Goal: Task Accomplishment & Management: Manage account settings

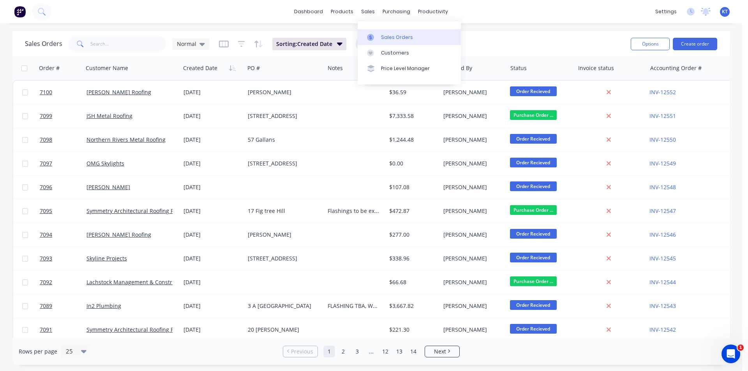
click at [388, 35] on div "Sales Orders" at bounding box center [397, 37] width 32 height 7
click at [113, 44] on input "text" at bounding box center [128, 44] width 76 height 16
click at [698, 41] on button "Create order" at bounding box center [695, 44] width 44 height 12
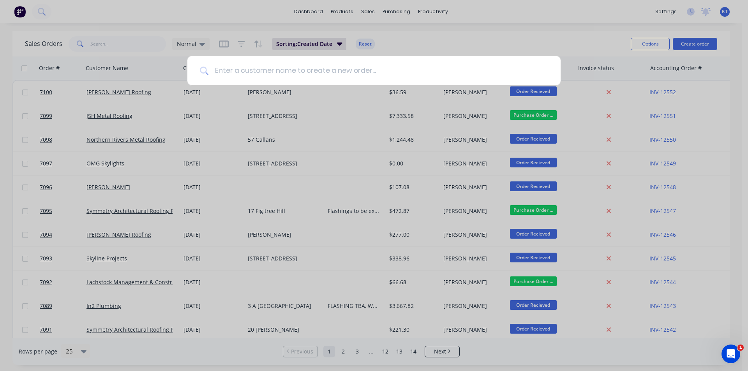
click at [350, 65] on input at bounding box center [379, 70] width 340 height 29
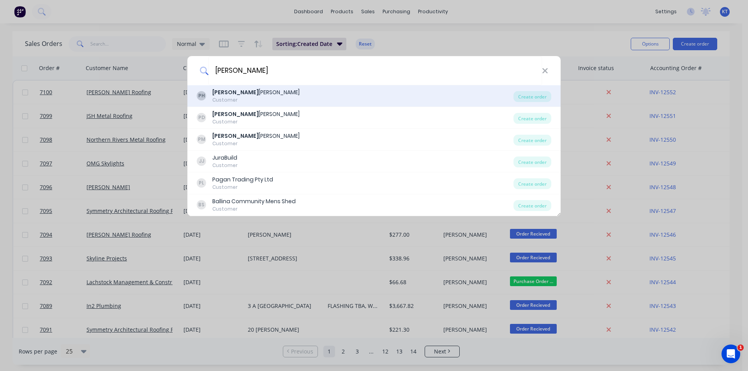
type input "[PERSON_NAME]"
click at [303, 94] on div "PH [PERSON_NAME] Customer" at bounding box center [355, 95] width 317 height 15
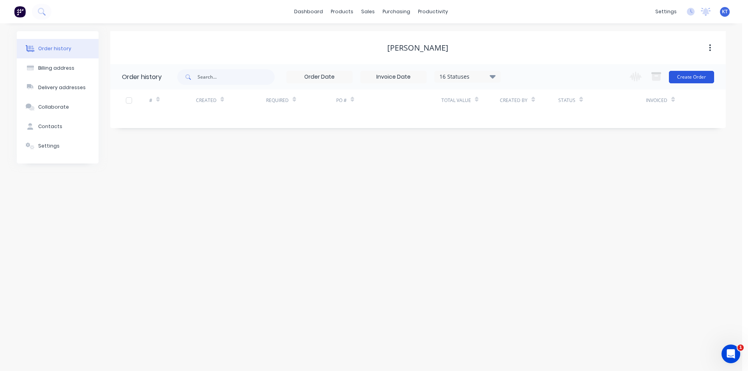
click at [683, 80] on button "Create Order" at bounding box center [691, 77] width 45 height 12
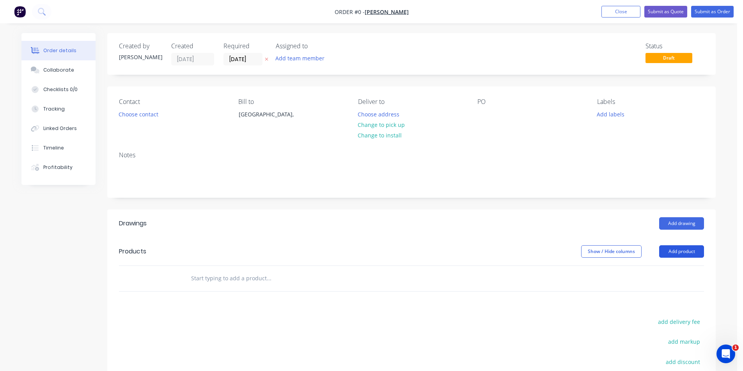
click at [689, 250] on button "Add product" at bounding box center [681, 252] width 45 height 12
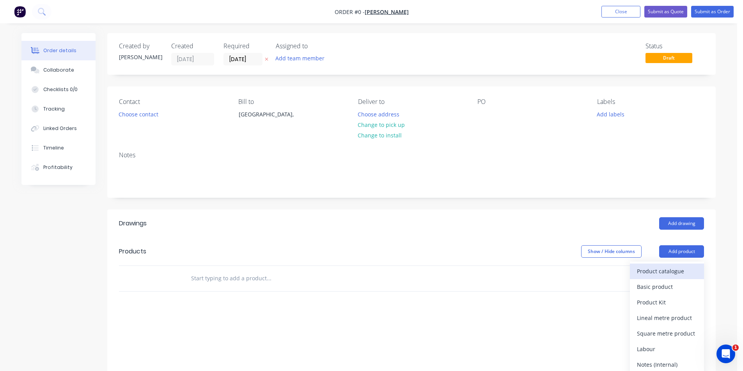
click at [675, 273] on div "Product catalogue" at bounding box center [666, 271] width 60 height 11
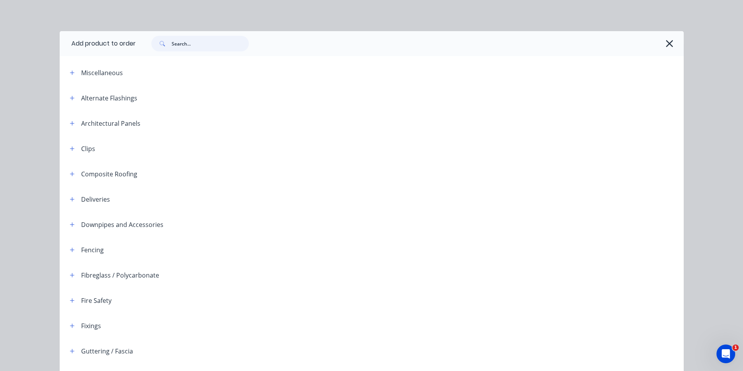
click at [179, 44] on input "text" at bounding box center [210, 44] width 77 height 16
click at [666, 46] on icon "button" at bounding box center [669, 43] width 8 height 11
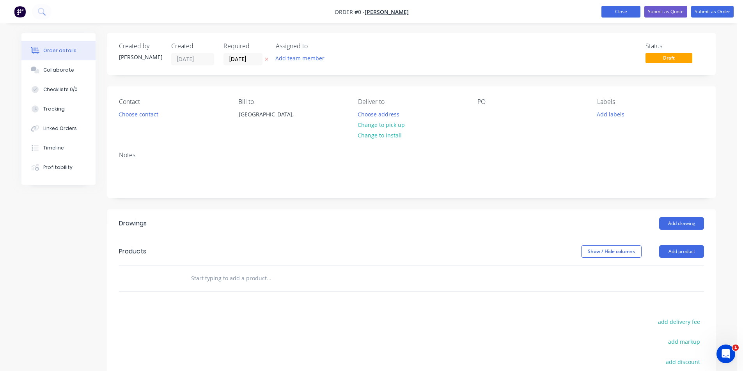
click at [626, 13] on button "Close" at bounding box center [620, 12] width 39 height 12
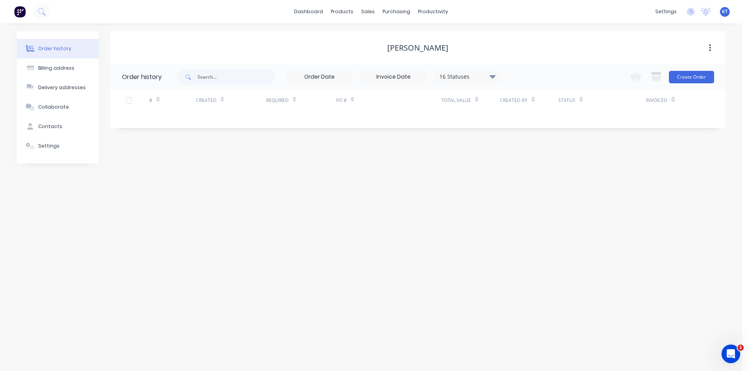
click at [486, 76] on div "16 Statuses" at bounding box center [467, 76] width 65 height 9
click at [532, 182] on label at bounding box center [532, 182] width 0 height 0
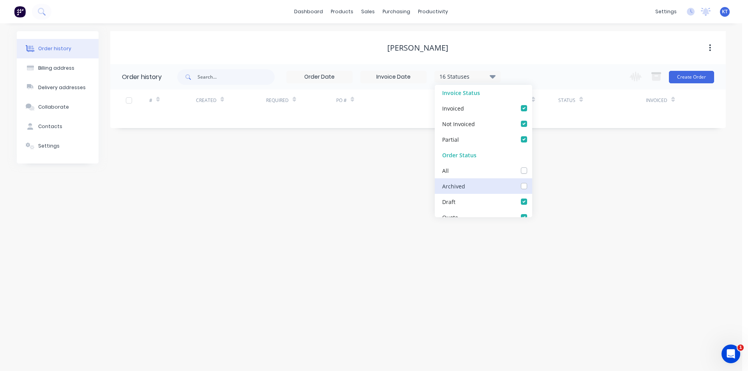
click at [532, 188] on input "checkbox" at bounding box center [535, 185] width 6 height 7
checkbox input "true"
click at [375, 186] on div "Order history Billing address Delivery addresses Collaborate Contacts Settings …" at bounding box center [371, 197] width 743 height 348
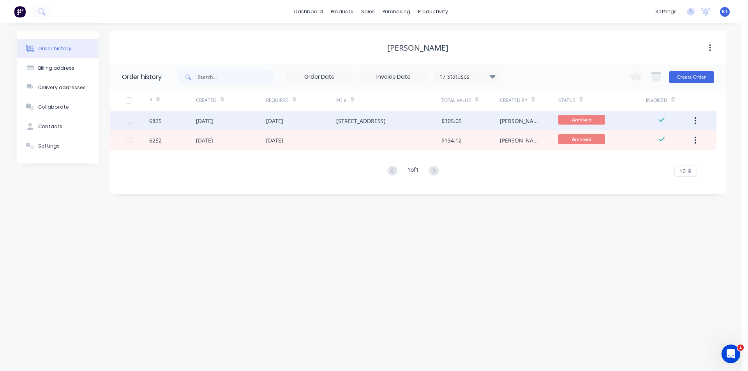
click at [302, 122] on div "[DATE]" at bounding box center [301, 120] width 70 height 19
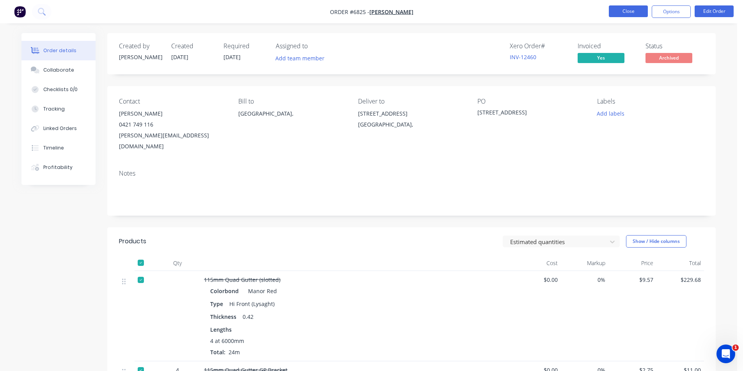
click at [630, 11] on button "Close" at bounding box center [627, 11] width 39 height 12
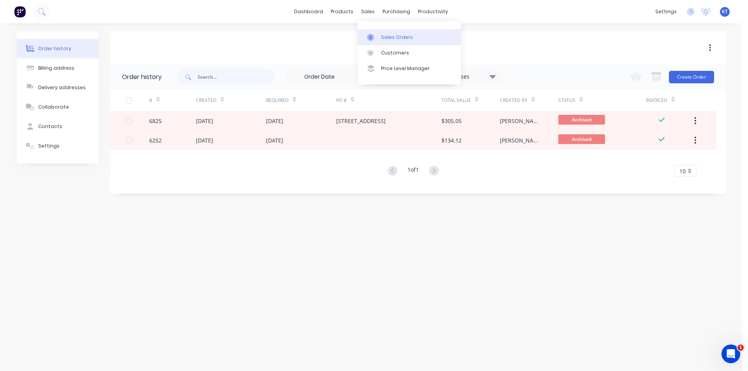
click at [388, 39] on div "Sales Orders" at bounding box center [397, 37] width 32 height 7
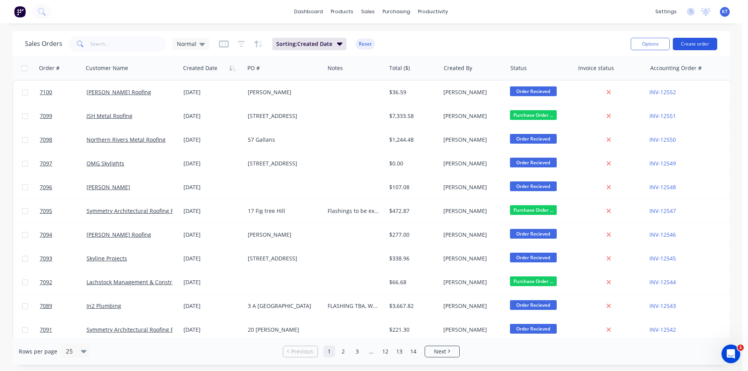
click at [688, 47] on button "Create order" at bounding box center [695, 44] width 44 height 12
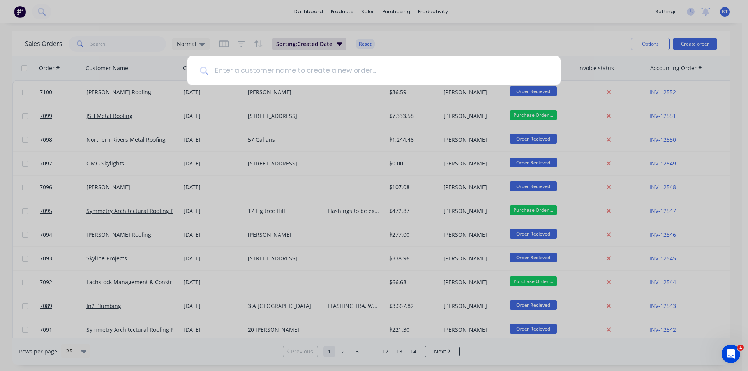
click at [283, 74] on input at bounding box center [379, 70] width 340 height 29
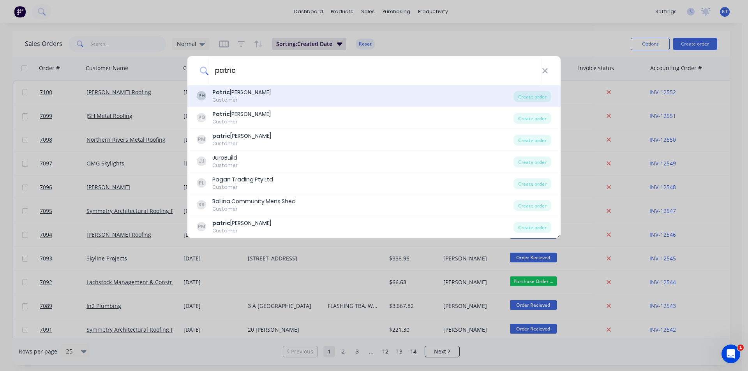
type input "patric"
click at [274, 97] on div "PH [PERSON_NAME] Customer" at bounding box center [355, 95] width 317 height 15
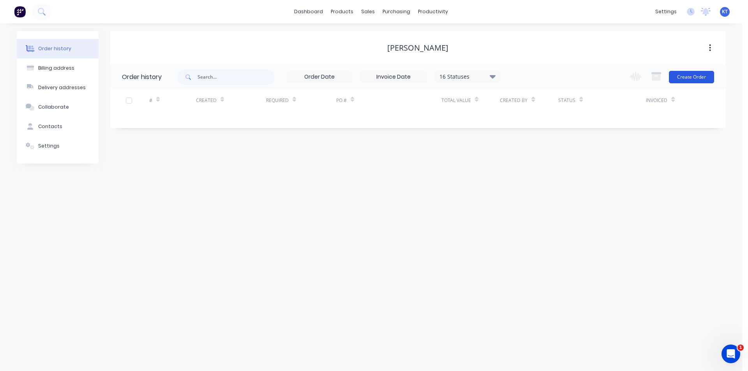
click at [684, 80] on button "Create Order" at bounding box center [691, 77] width 45 height 12
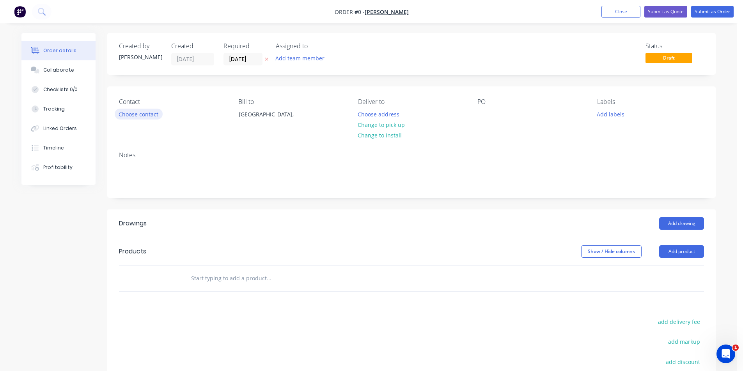
click at [143, 116] on button "Choose contact" at bounding box center [139, 114] width 48 height 11
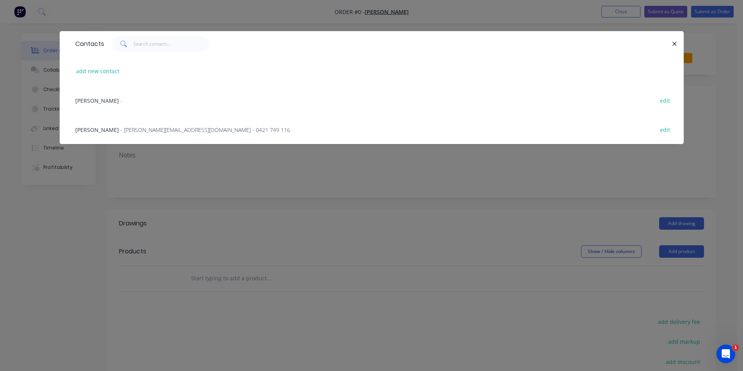
click at [115, 103] on span "[PERSON_NAME]" at bounding box center [97, 100] width 44 height 7
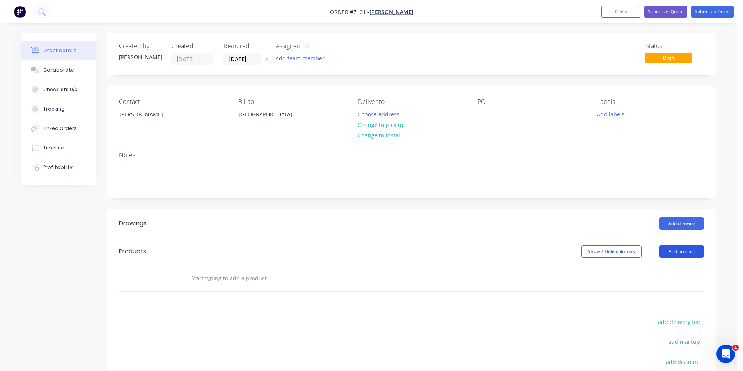
click at [681, 255] on button "Add product" at bounding box center [681, 252] width 45 height 12
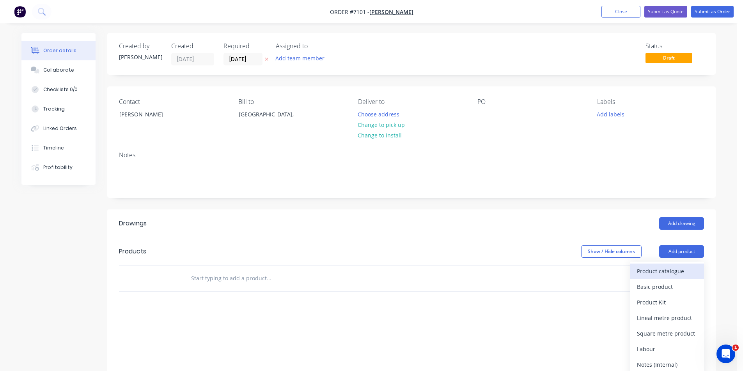
click at [672, 275] on div "Product catalogue" at bounding box center [666, 271] width 60 height 11
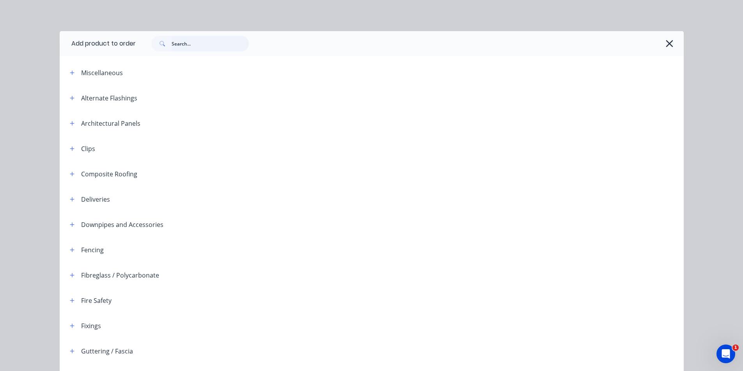
click at [179, 47] on input "text" at bounding box center [210, 44] width 77 height 16
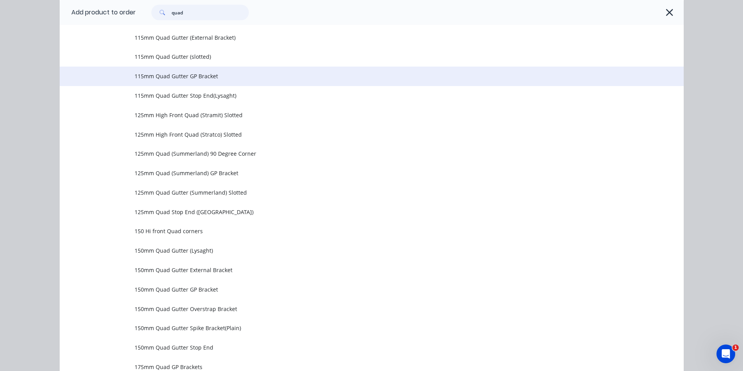
scroll to position [225, 0]
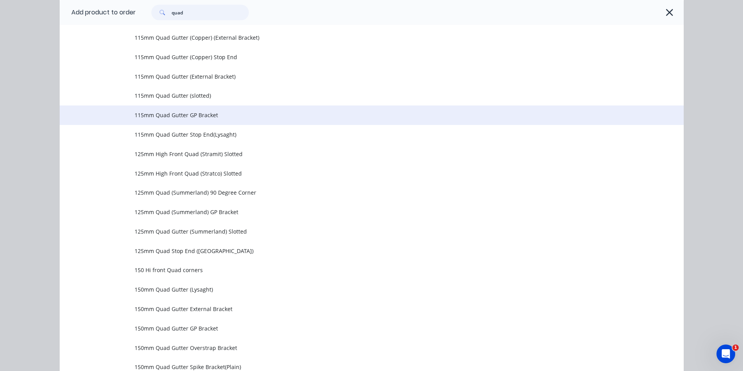
type input "quad"
click at [177, 119] on span "115mm Quad Gutter GP Bracket" at bounding box center [353, 115] width 439 height 8
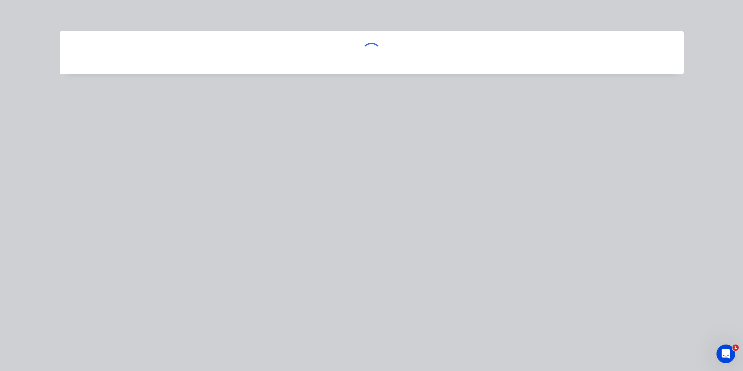
scroll to position [0, 0]
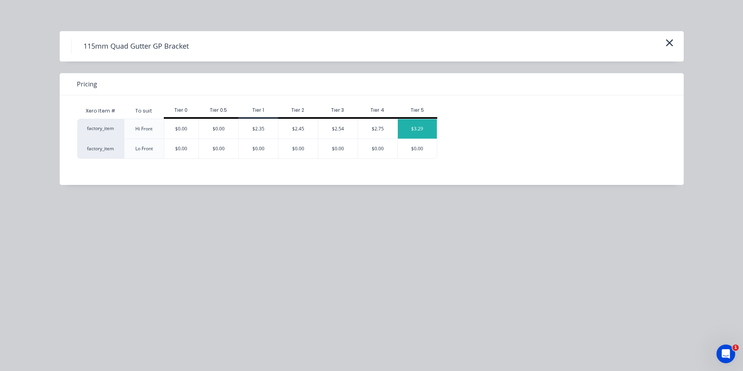
click at [412, 133] on div "$3.29" at bounding box center [417, 128] width 39 height 19
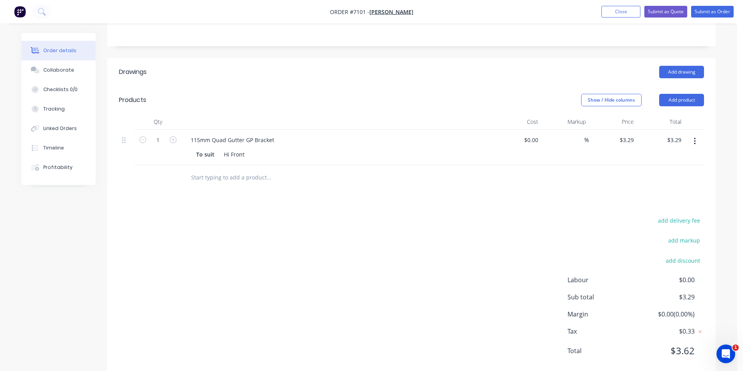
scroll to position [156, 0]
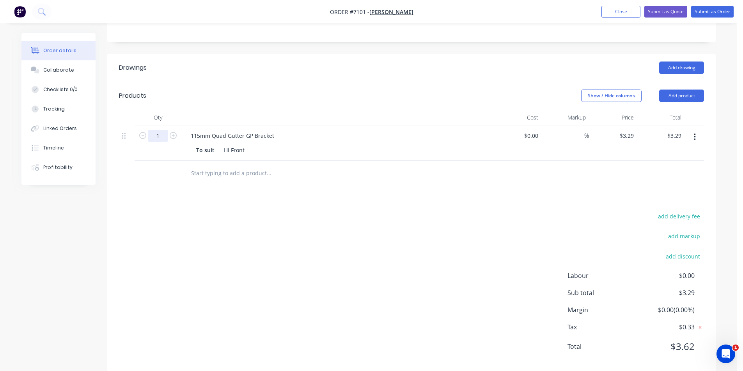
drag, startPoint x: 156, startPoint y: 136, endPoint x: 164, endPoint y: 142, distance: 10.8
click at [156, 136] on input "1" at bounding box center [158, 136] width 20 height 12
type input "10"
type input "$32.90"
click at [446, 176] on div at bounding box center [321, 174] width 274 height 16
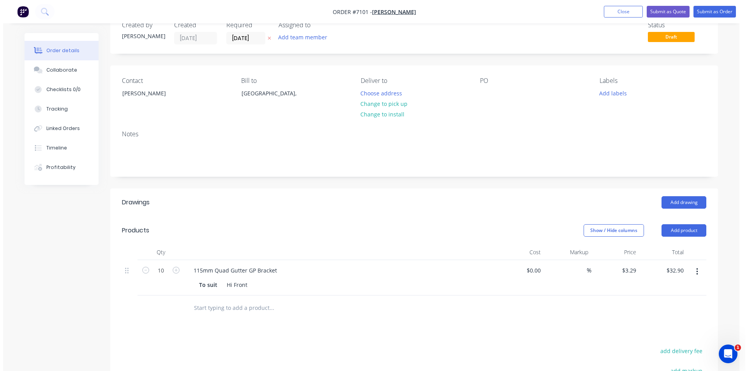
scroll to position [0, 0]
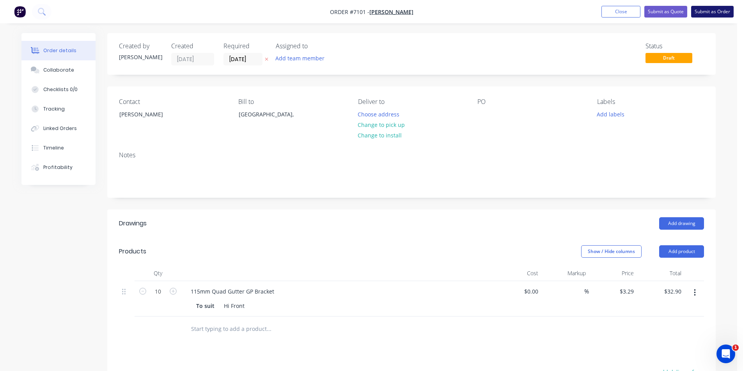
click at [716, 11] on button "Submit as Order" at bounding box center [712, 12] width 42 height 12
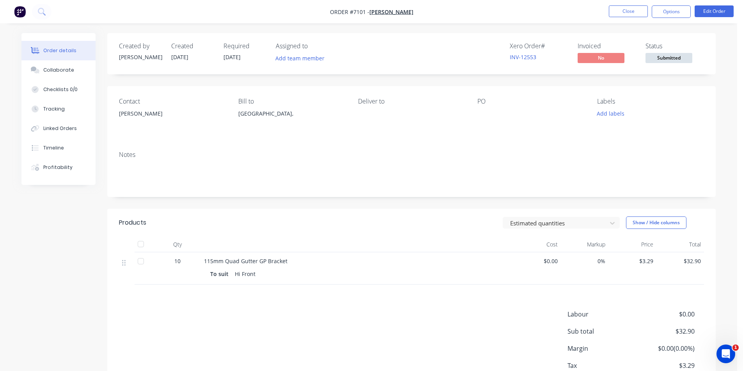
click at [668, 59] on span "Submitted" at bounding box center [668, 58] width 47 height 10
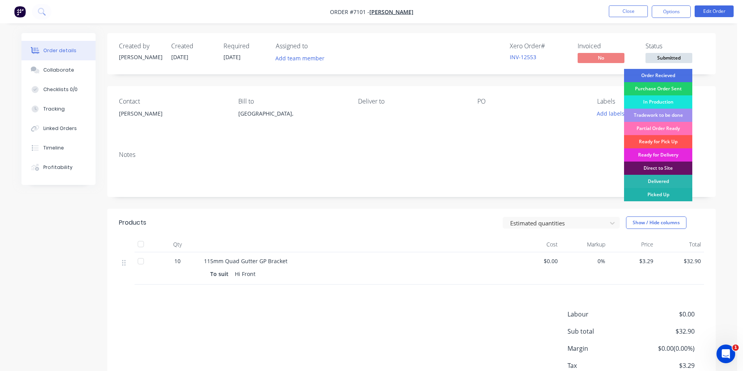
click at [666, 196] on div "Picked Up" at bounding box center [658, 194] width 68 height 13
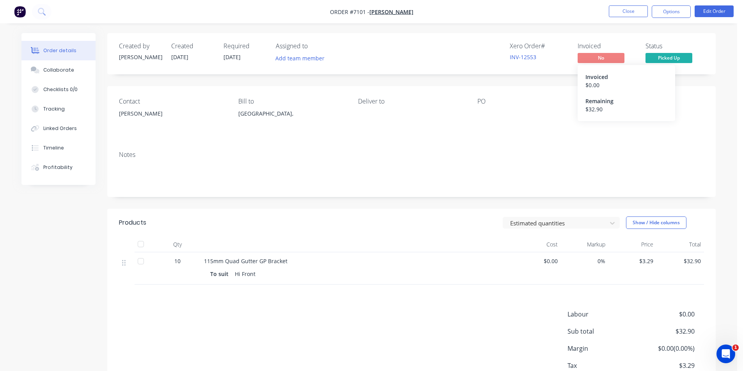
click at [599, 62] on span "No" at bounding box center [600, 58] width 47 height 10
click at [667, 14] on button "Options" at bounding box center [670, 11] width 39 height 12
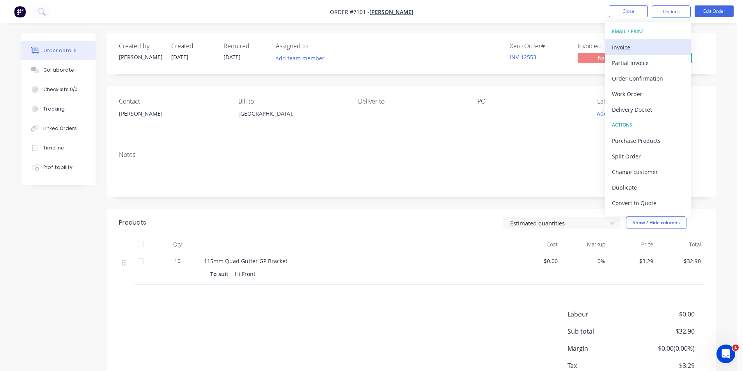
click at [657, 55] on button "Invoice" at bounding box center [648, 47] width 86 height 16
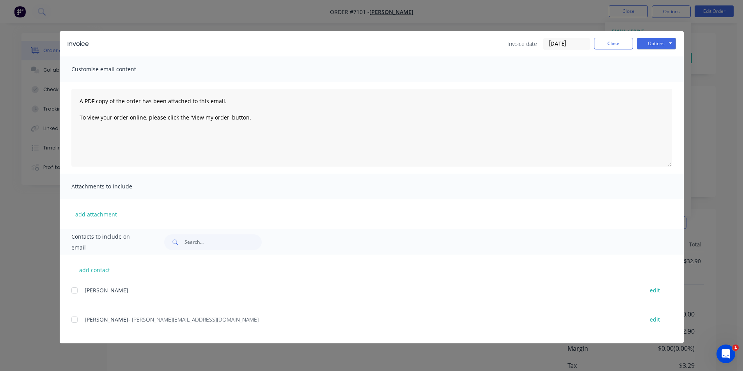
click at [73, 320] on div at bounding box center [75, 320] width 16 height 16
click at [656, 40] on button "Options" at bounding box center [655, 44] width 39 height 12
click at [657, 85] on button "Email" at bounding box center [661, 83] width 50 height 13
click at [618, 42] on button "Close" at bounding box center [613, 44] width 39 height 12
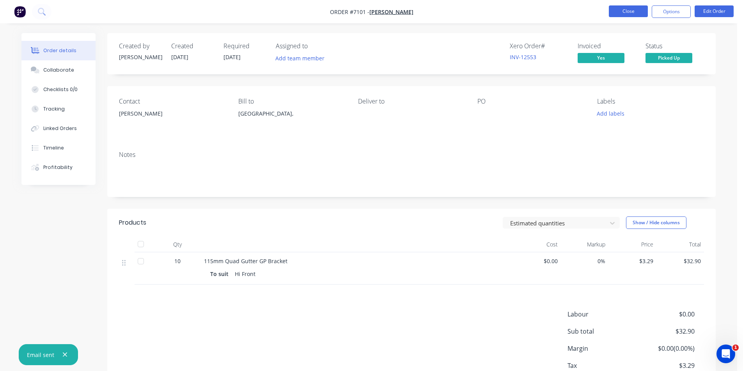
click at [635, 15] on button "Close" at bounding box center [627, 11] width 39 height 12
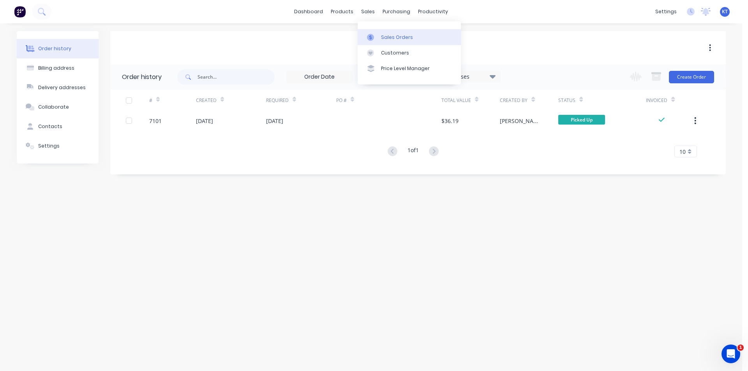
click at [387, 39] on div "Sales Orders" at bounding box center [397, 37] width 32 height 7
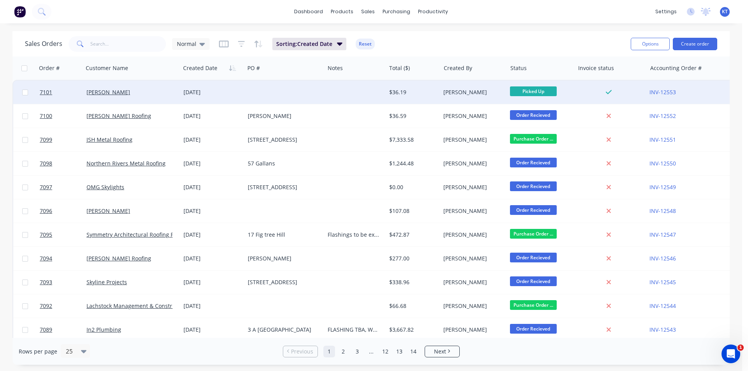
click at [235, 86] on div "[DATE]" at bounding box center [212, 92] width 64 height 23
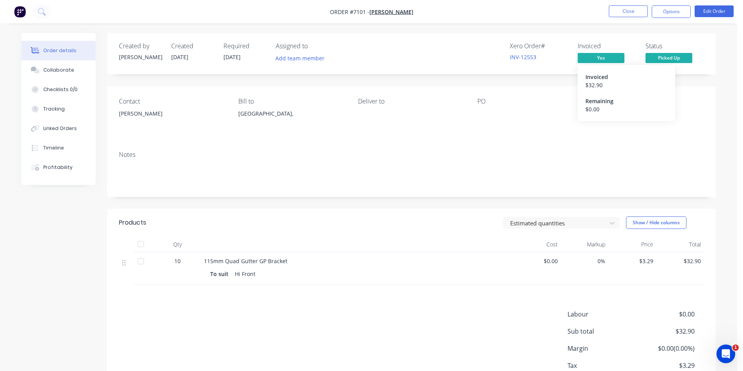
click at [606, 59] on span "Yes" at bounding box center [600, 58] width 47 height 10
click at [678, 17] on button "Options" at bounding box center [670, 11] width 39 height 12
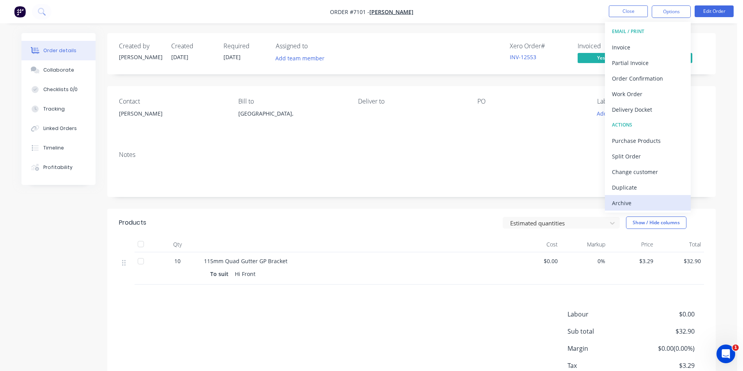
click at [638, 203] on div "Archive" at bounding box center [648, 203] width 72 height 11
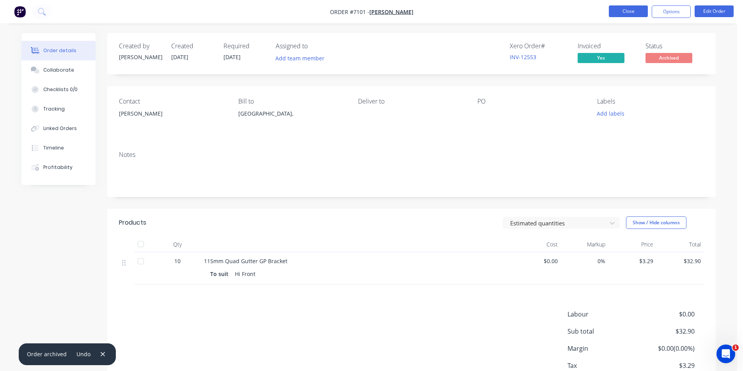
click at [629, 13] on button "Close" at bounding box center [627, 11] width 39 height 12
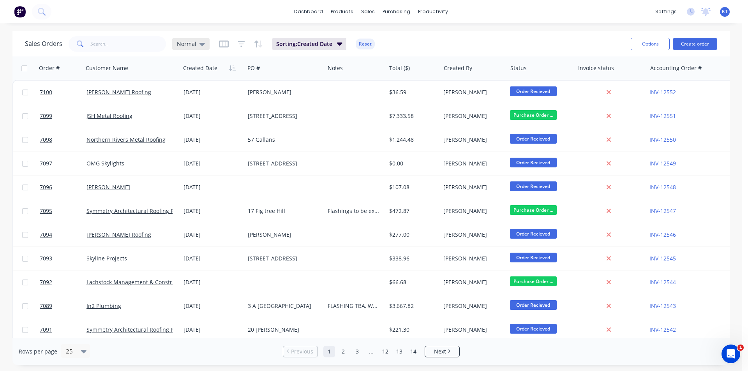
click at [199, 48] on div "Normal" at bounding box center [190, 44] width 37 height 12
click at [210, 145] on button "archived" at bounding box center [219, 141] width 89 height 9
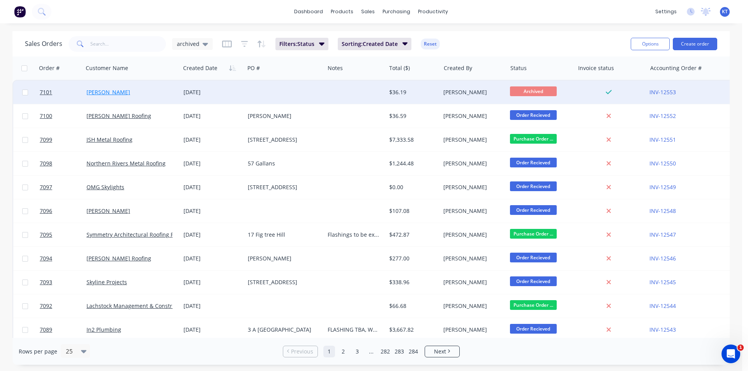
click at [112, 90] on link "[PERSON_NAME]" at bounding box center [109, 91] width 44 height 7
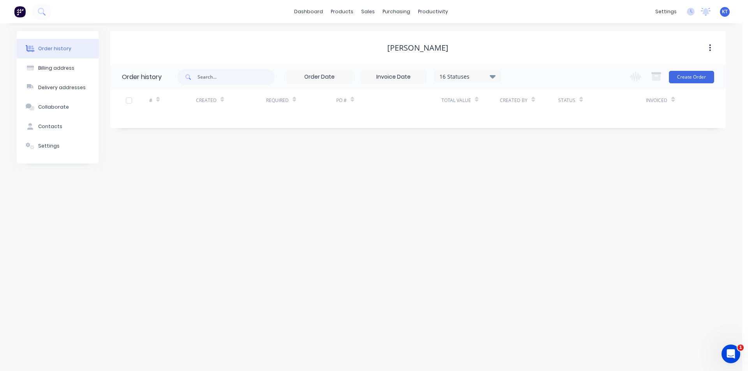
click at [498, 75] on div "16 Statuses" at bounding box center [467, 76] width 65 height 9
click at [532, 182] on label at bounding box center [532, 182] width 0 height 0
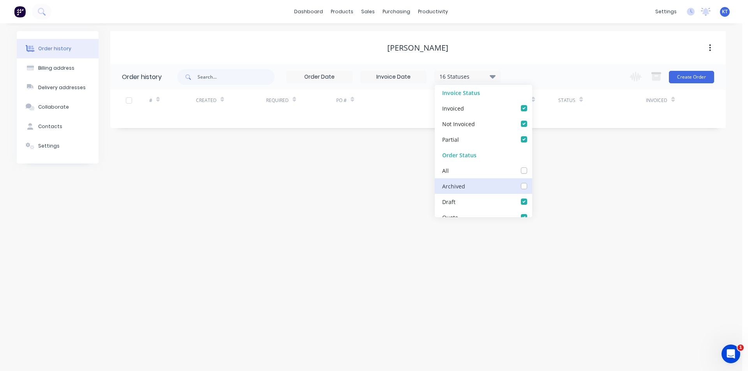
click at [532, 184] on input "checkbox" at bounding box center [535, 185] width 6 height 7
checkbox input "true"
click at [582, 189] on div "Order history Billing address Delivery addresses Collaborate Contacts Settings …" at bounding box center [371, 197] width 743 height 348
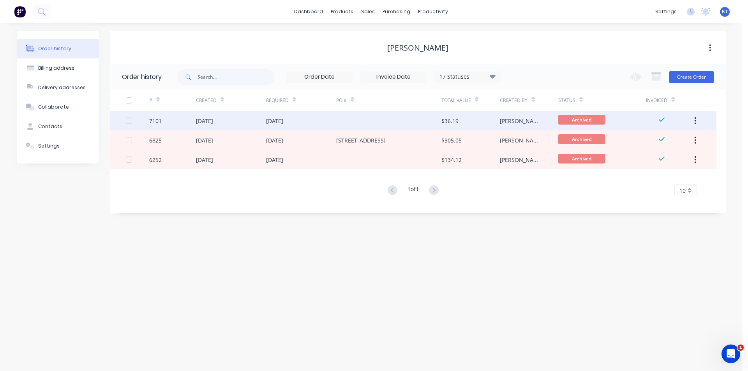
click at [323, 118] on div "[DATE]" at bounding box center [301, 120] width 70 height 19
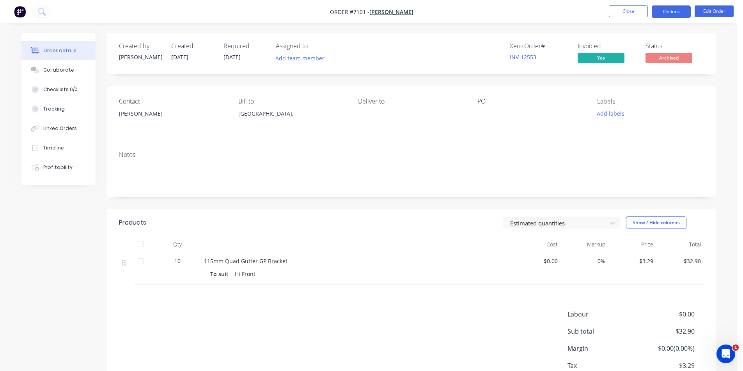
click at [664, 16] on button "Options" at bounding box center [670, 11] width 39 height 12
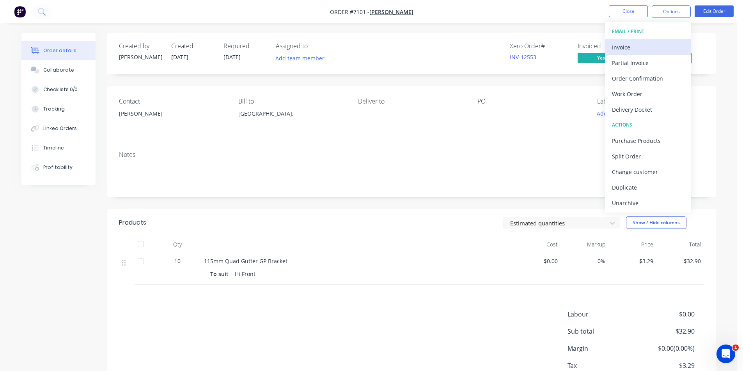
click at [653, 44] on div "Invoice" at bounding box center [648, 47] width 72 height 11
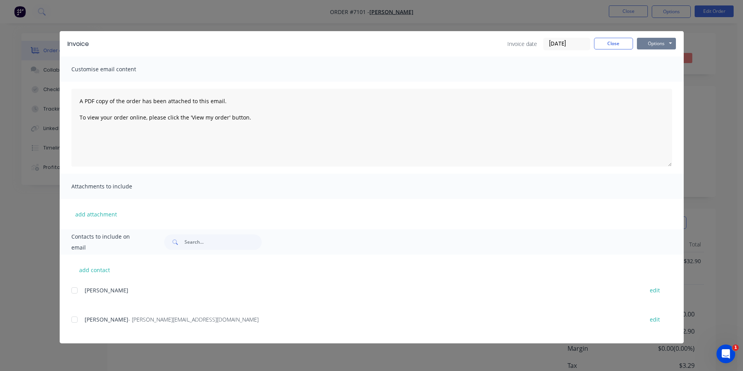
click at [653, 38] on button "Options" at bounding box center [655, 44] width 39 height 12
click at [647, 70] on button "Print" at bounding box center [661, 70] width 50 height 13
click at [613, 45] on button "Close" at bounding box center [613, 44] width 39 height 12
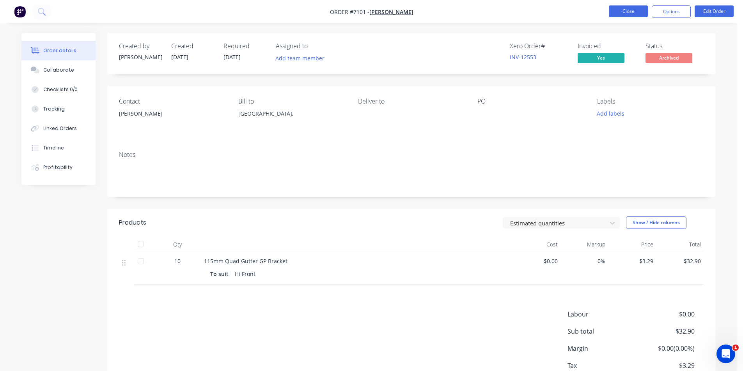
click at [617, 9] on button "Close" at bounding box center [627, 11] width 39 height 12
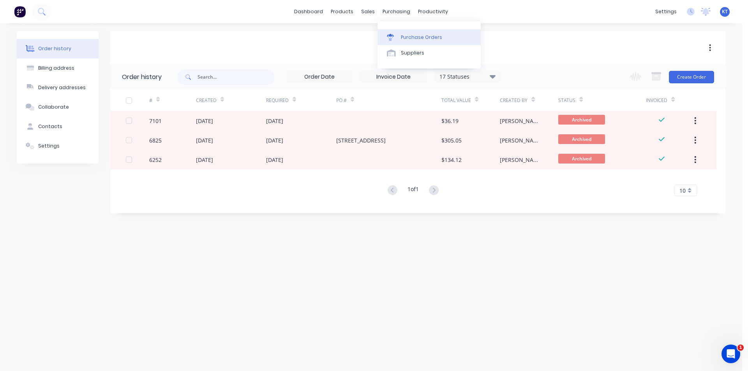
click at [419, 36] on div "Purchase Orders" at bounding box center [421, 37] width 41 height 7
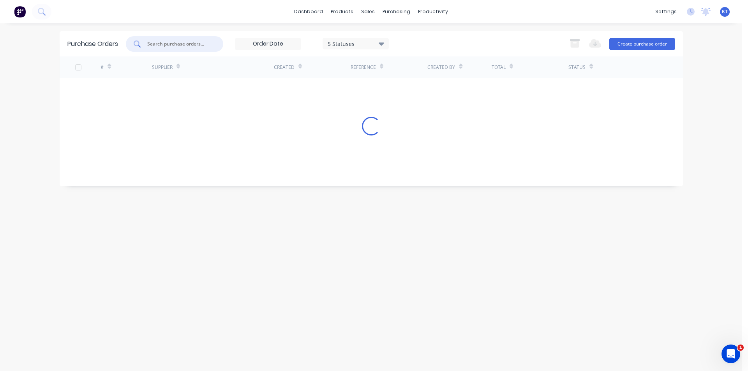
click at [193, 42] on input "text" at bounding box center [179, 44] width 65 height 8
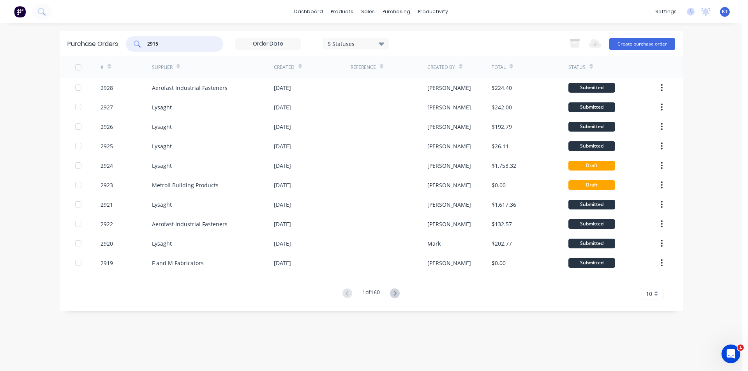
type input "2915"
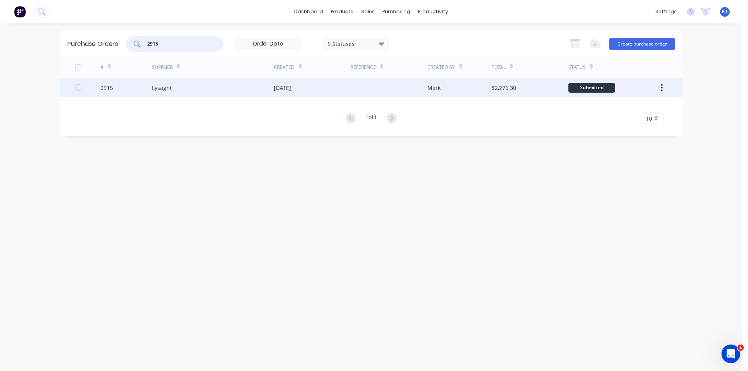
click at [192, 89] on div "Lysaght" at bounding box center [213, 87] width 122 height 19
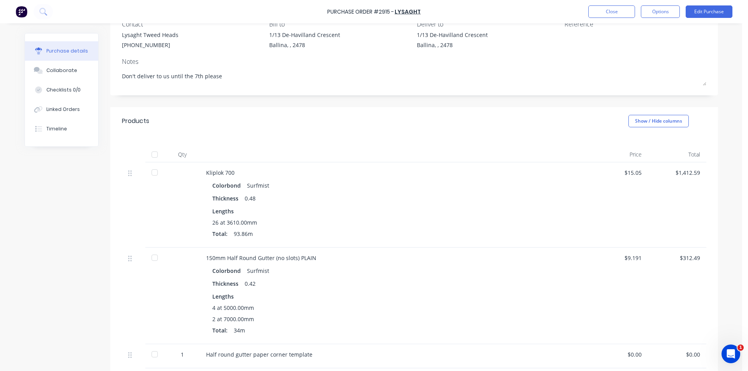
scroll to position [156, 0]
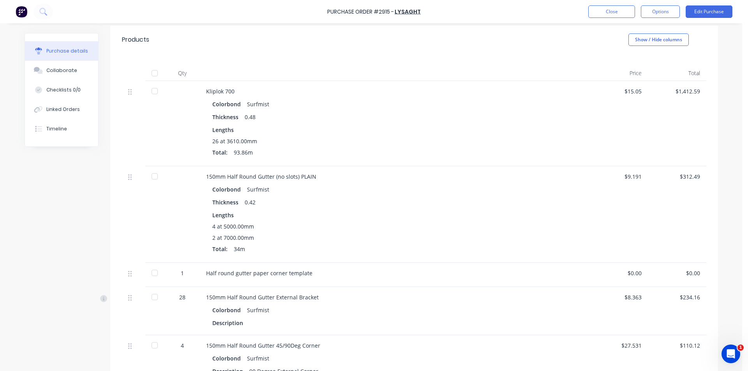
click at [154, 95] on div at bounding box center [155, 91] width 16 height 16
click at [153, 173] on div at bounding box center [155, 177] width 16 height 16
click at [142, 303] on div at bounding box center [133, 311] width 23 height 48
click at [152, 299] on div at bounding box center [155, 298] width 16 height 16
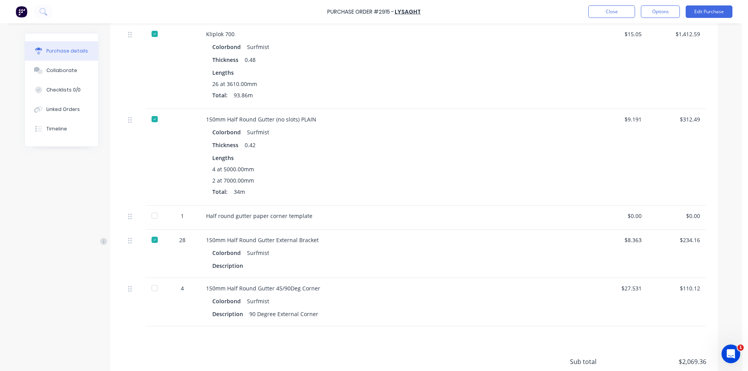
scroll to position [234, 0]
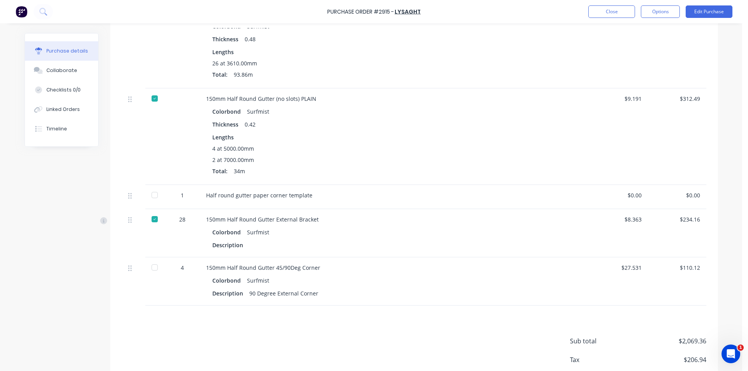
click at [152, 271] on div at bounding box center [155, 268] width 16 height 16
click at [150, 271] on div at bounding box center [155, 268] width 16 height 16
click at [649, 47] on div "$1,412.59" at bounding box center [677, 45] width 58 height 85
click at [80, 71] on button "Collaborate" at bounding box center [61, 70] width 73 height 19
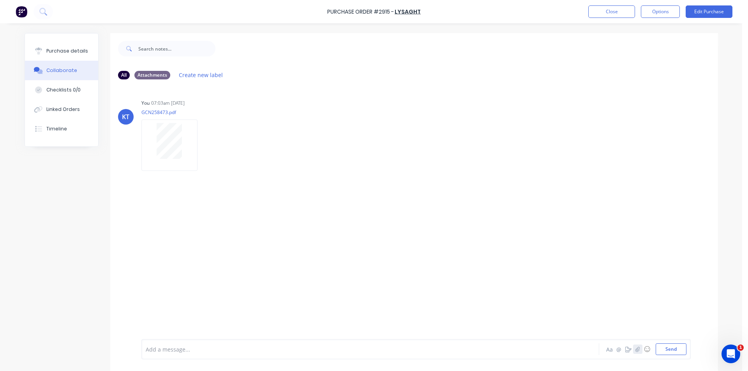
click at [636, 349] on icon "button" at bounding box center [638, 349] width 4 height 5
click at [675, 350] on button "Send" at bounding box center [671, 350] width 31 height 12
click at [80, 111] on button "Linked Orders" at bounding box center [61, 109] width 73 height 19
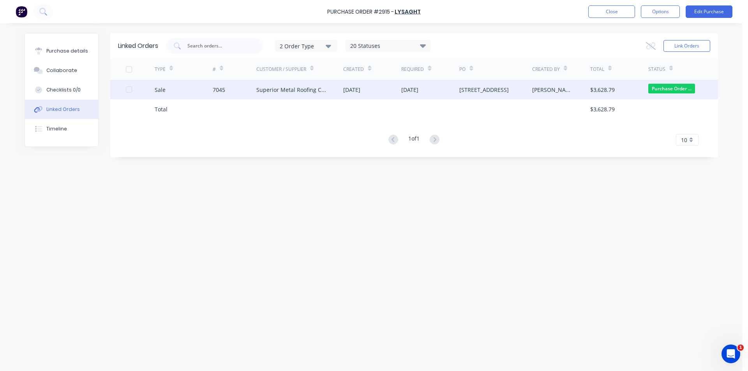
click at [275, 88] on div "Superior Metal Roofing Company Pty Ltd" at bounding box center [292, 90] width 72 height 8
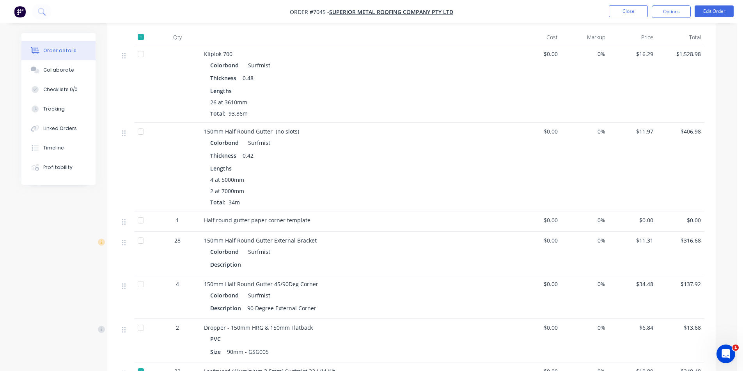
scroll to position [273, 0]
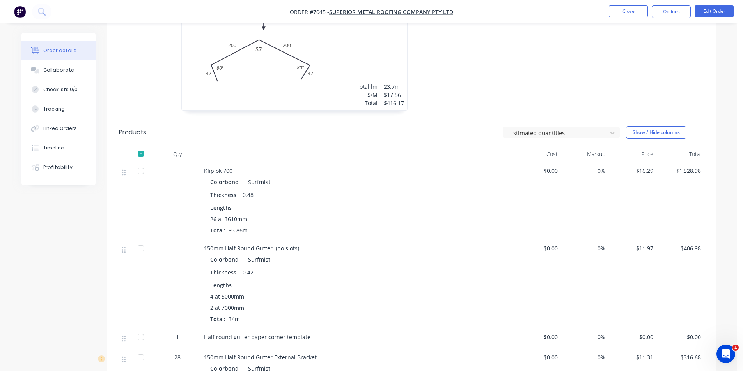
click at [143, 163] on div at bounding box center [141, 171] width 16 height 16
click at [141, 241] on div at bounding box center [141, 249] width 16 height 16
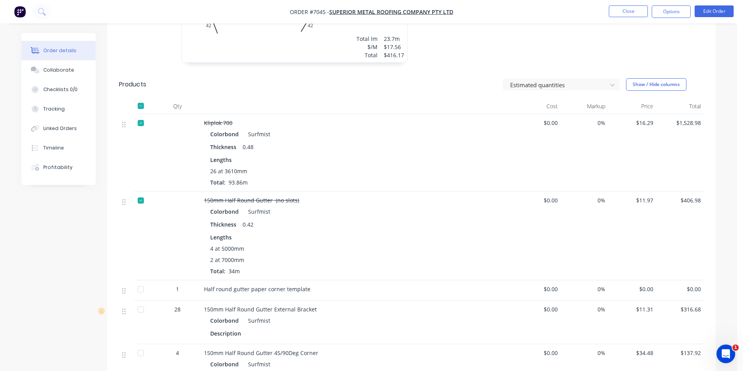
scroll to position [351, 0]
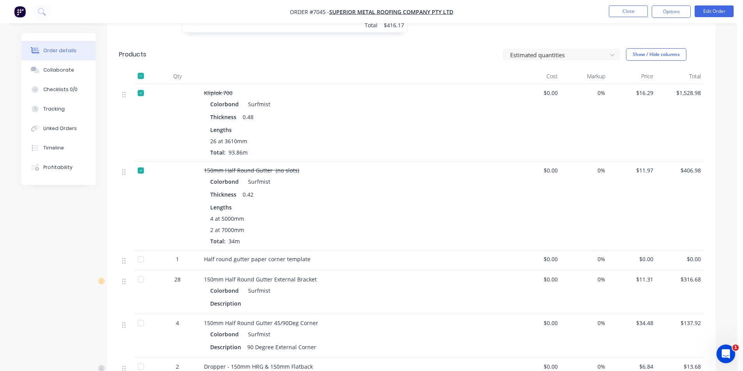
click at [142, 272] on div at bounding box center [141, 280] width 16 height 16
click at [322, 255] on div "Half round gutter paper corner template" at bounding box center [357, 259] width 306 height 8
click at [308, 255] on div "Half round gutter paper corner template" at bounding box center [357, 259] width 306 height 8
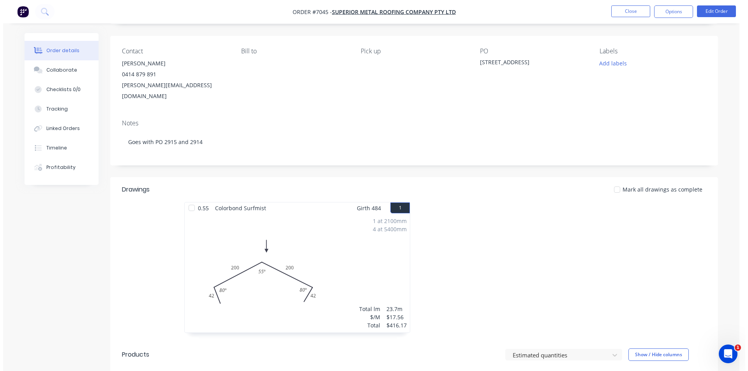
scroll to position [0, 0]
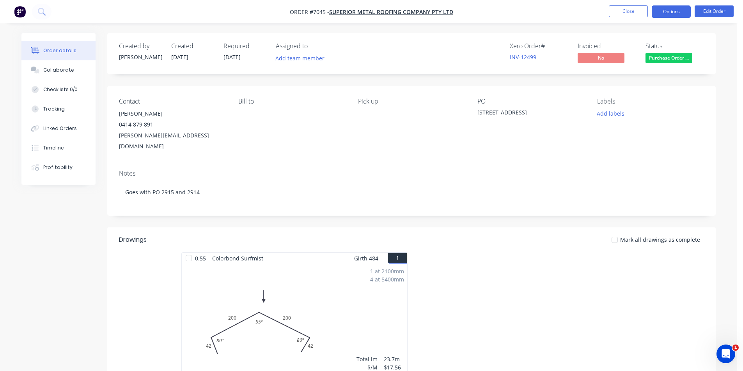
click at [684, 10] on button "Options" at bounding box center [670, 11] width 39 height 12
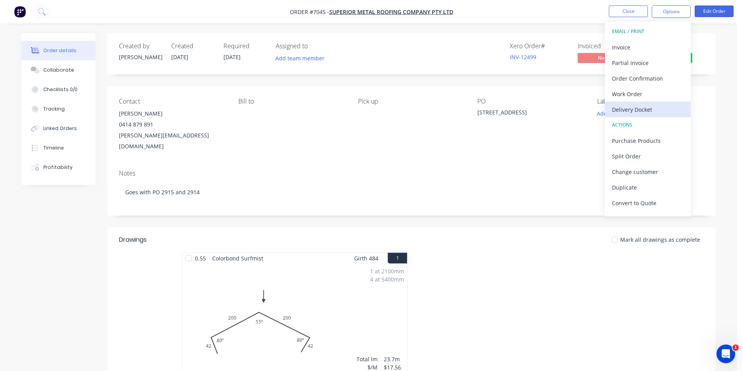
click at [643, 115] on button "Delivery Docket" at bounding box center [648, 110] width 86 height 16
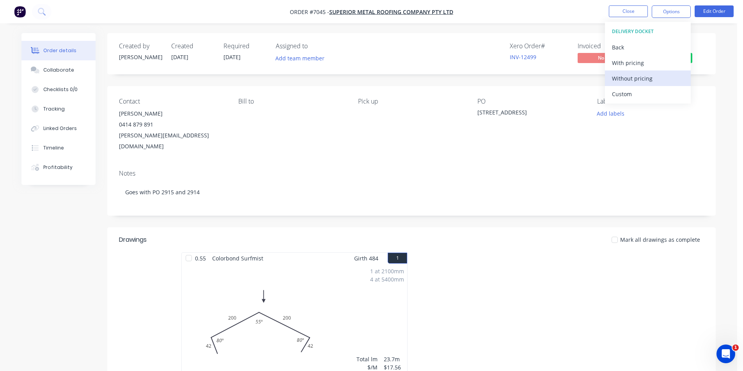
click at [648, 80] on div "Without pricing" at bounding box center [648, 78] width 72 height 11
click at [624, 5] on nav "Order #7045 - Superior Metal Roofing Company Pty Ltd Close Options EMAIL / PRIN…" at bounding box center [371, 11] width 743 height 23
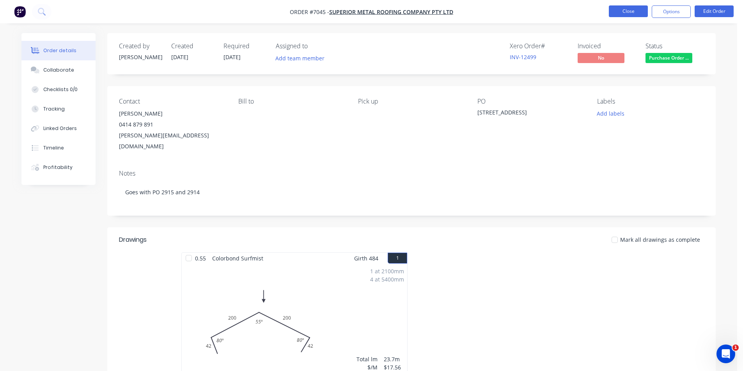
click at [619, 11] on button "Close" at bounding box center [627, 11] width 39 height 12
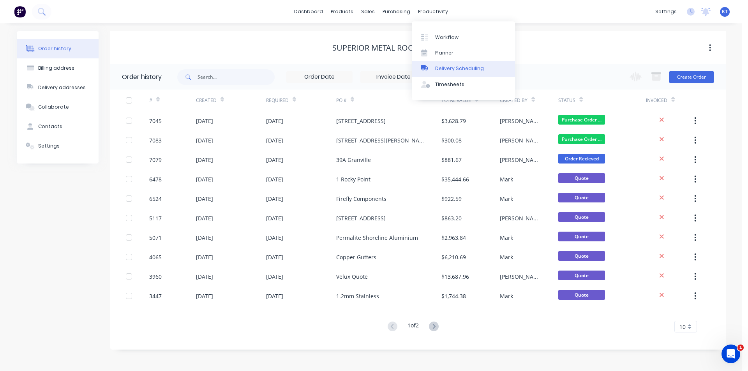
click at [475, 72] on link "Delivery Scheduling" at bounding box center [463, 69] width 103 height 16
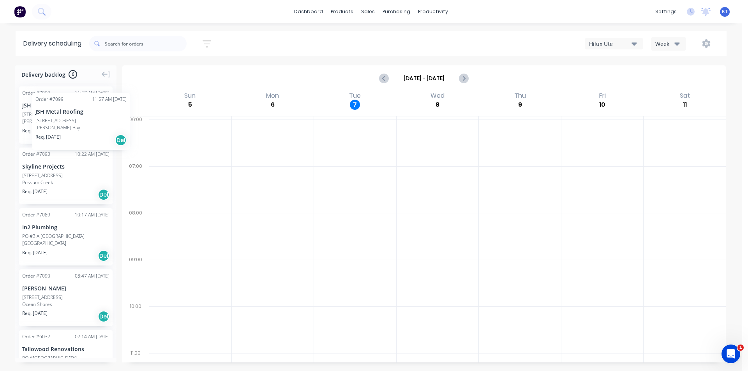
drag, startPoint x: 37, startPoint y: 100, endPoint x: 34, endPoint y: 88, distance: 12.3
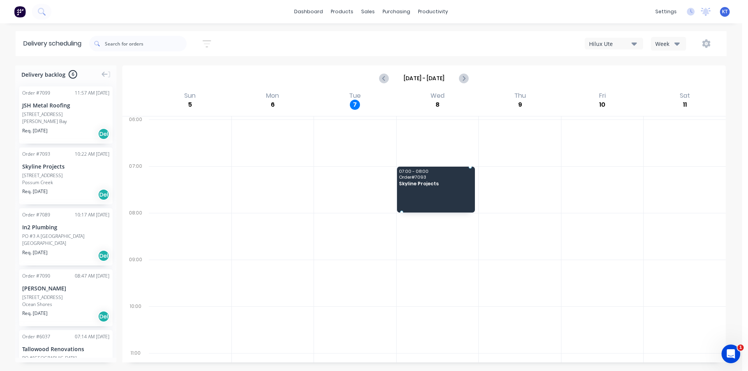
drag, startPoint x: 55, startPoint y: 179, endPoint x: 410, endPoint y: 186, distance: 355.2
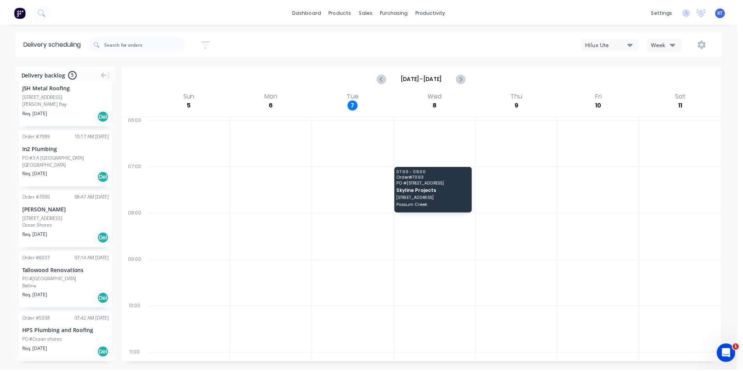
scroll to position [27, 0]
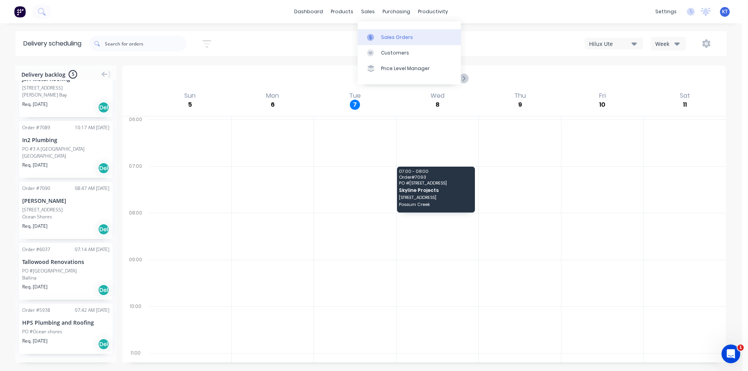
click at [395, 37] on div "Sales Orders" at bounding box center [397, 37] width 32 height 7
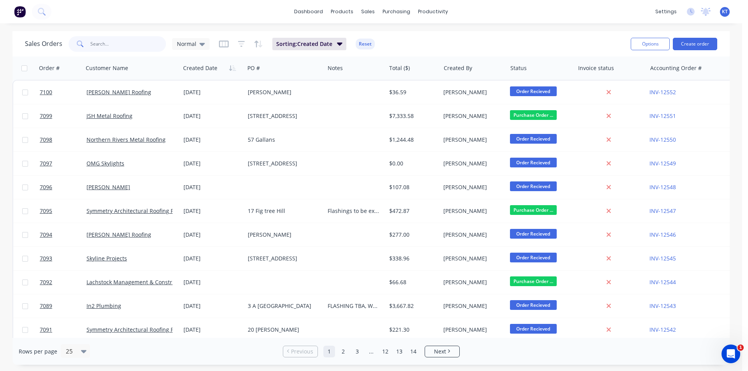
click at [114, 43] on input "text" at bounding box center [128, 44] width 76 height 16
type input "superior"
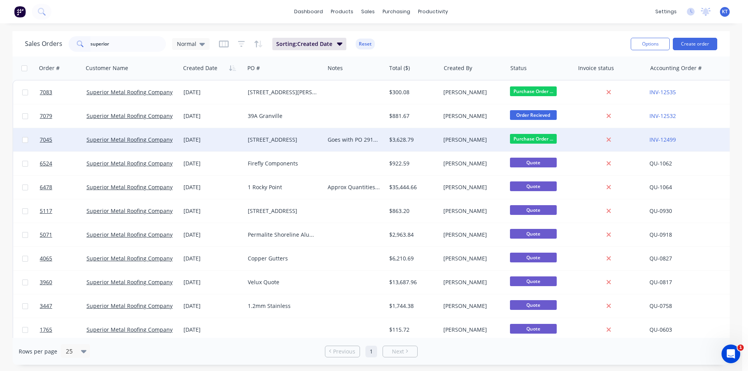
click at [268, 141] on div "[STREET_ADDRESS]" at bounding box center [283, 140] width 70 height 8
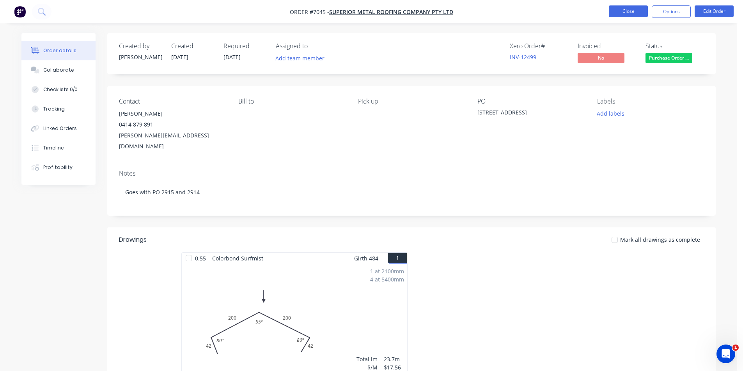
click at [637, 11] on button "Close" at bounding box center [627, 11] width 39 height 12
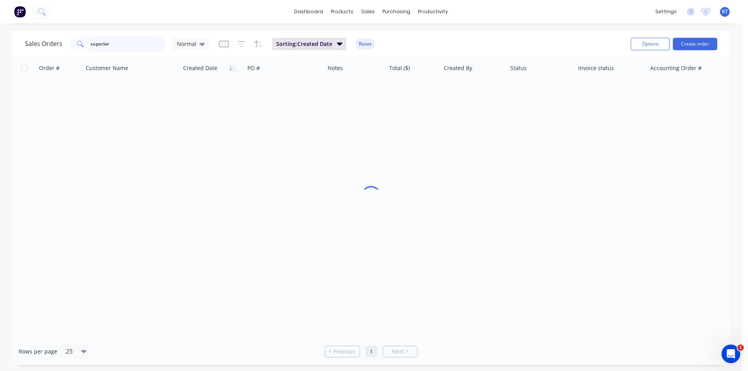
click at [148, 44] on input "superior" at bounding box center [128, 44] width 76 height 16
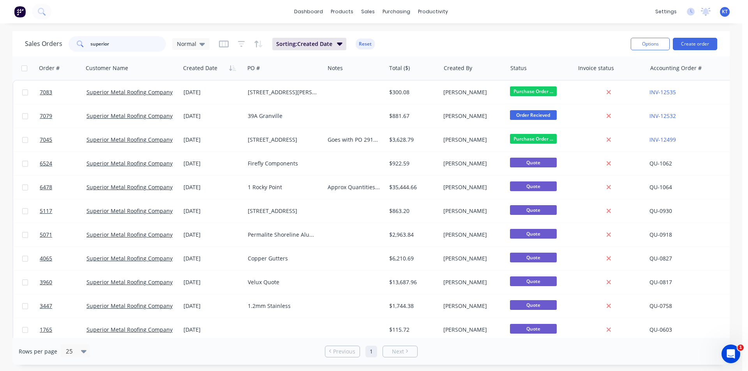
click at [148, 44] on input "superior" at bounding box center [128, 44] width 76 height 16
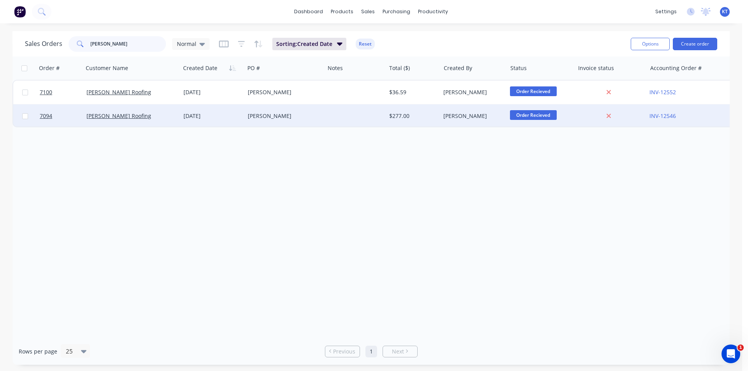
type input "[PERSON_NAME]"
click at [132, 120] on div "[PERSON_NAME] Roofing" at bounding box center [131, 115] width 97 height 23
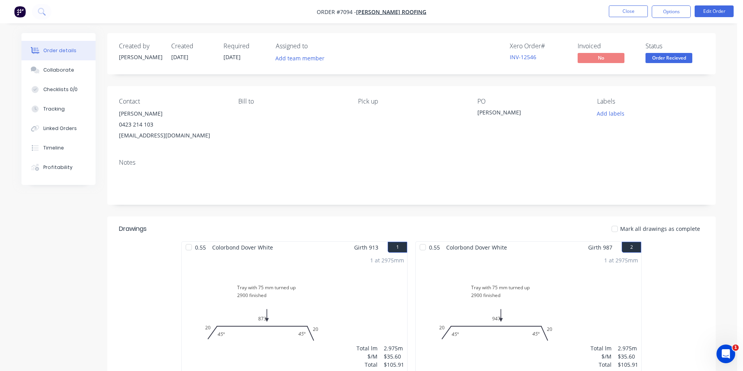
click at [663, 53] on span "Order Recieved" at bounding box center [668, 58] width 47 height 10
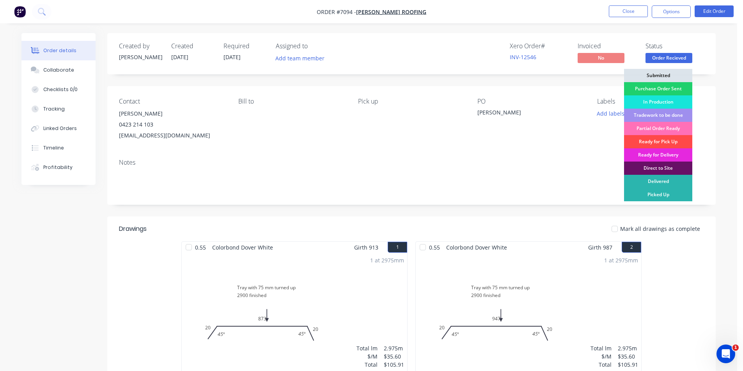
click at [671, 139] on div "Ready for Pick Up" at bounding box center [658, 141] width 68 height 13
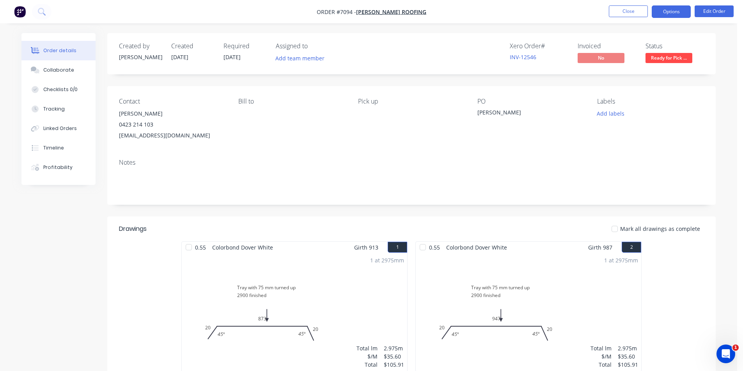
click at [675, 14] on button "Options" at bounding box center [670, 11] width 39 height 12
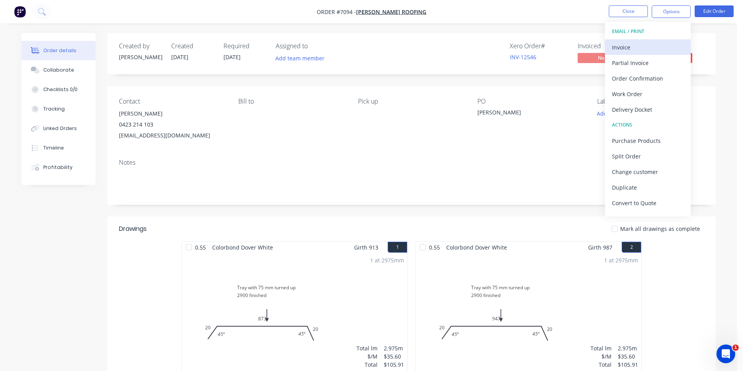
click at [642, 43] on div "Invoice" at bounding box center [648, 47] width 72 height 11
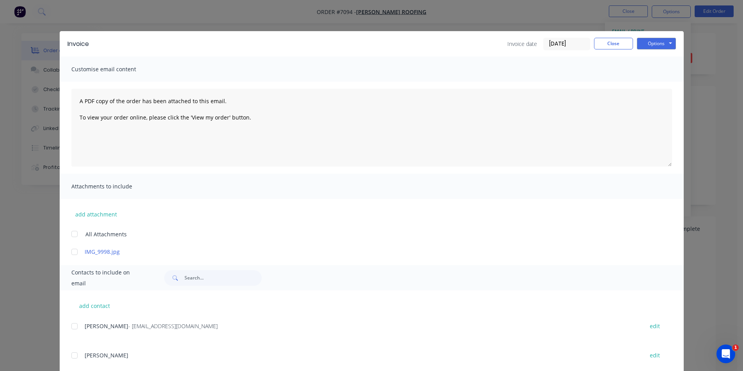
click at [73, 328] on div at bounding box center [75, 327] width 16 height 16
click at [664, 43] on button "Options" at bounding box center [655, 44] width 39 height 12
click at [663, 77] on button "Email" at bounding box center [661, 83] width 50 height 13
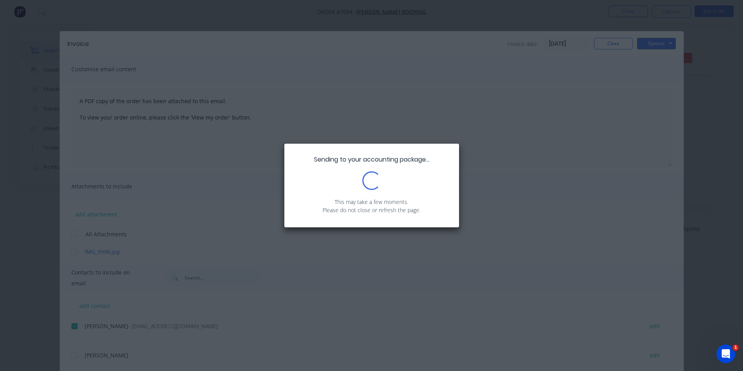
click at [606, 47] on div "Sending to your accounting package... Loading... This may take a few moments. P…" at bounding box center [371, 185] width 743 height 371
click at [735, 127] on div "Sending to your accounting package... Loading... This may take a few moments. P…" at bounding box center [371, 185] width 743 height 371
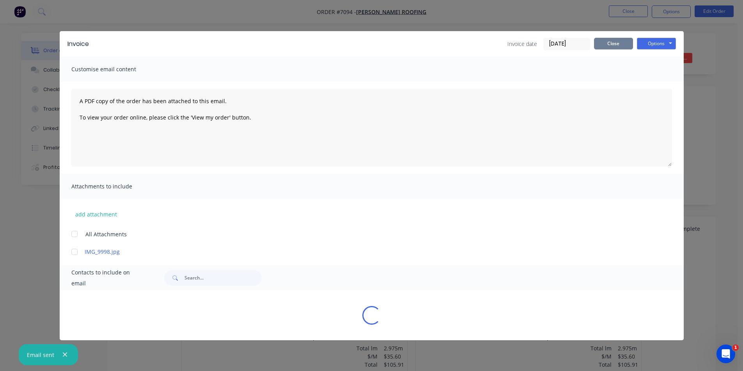
click at [617, 43] on button "Close" at bounding box center [613, 44] width 39 height 12
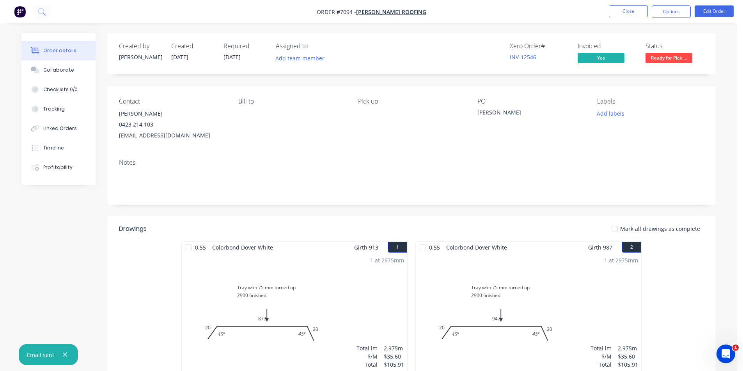
click at [622, 226] on div at bounding box center [614, 229] width 16 height 16
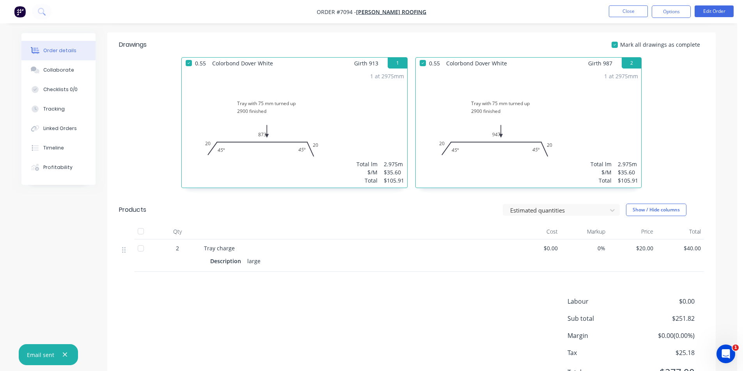
scroll to position [224, 0]
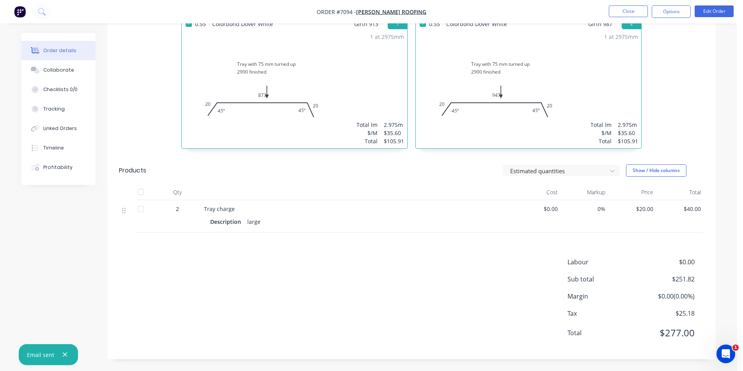
drag, startPoint x: 136, startPoint y: 193, endPoint x: 167, endPoint y: 189, distance: 30.6
click at [136, 192] on div at bounding box center [141, 192] width 16 height 16
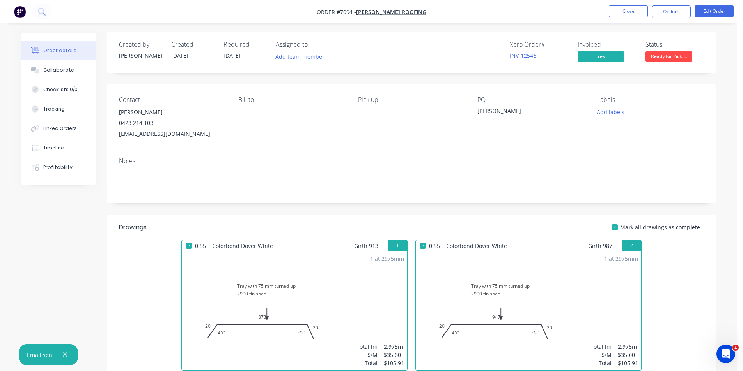
scroll to position [0, 0]
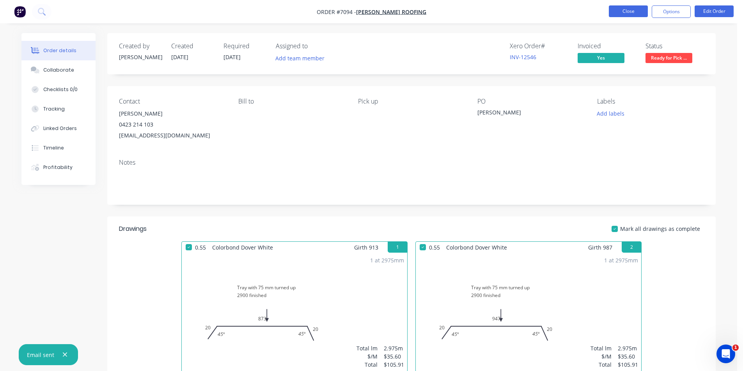
click at [641, 12] on button "Close" at bounding box center [627, 11] width 39 height 12
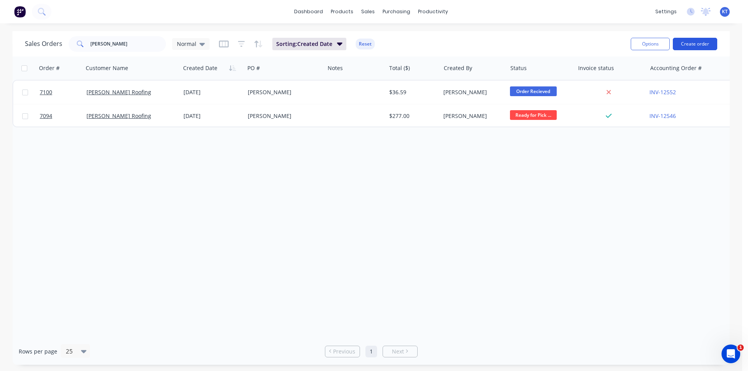
click at [703, 38] on button "Create order" at bounding box center [695, 44] width 44 height 12
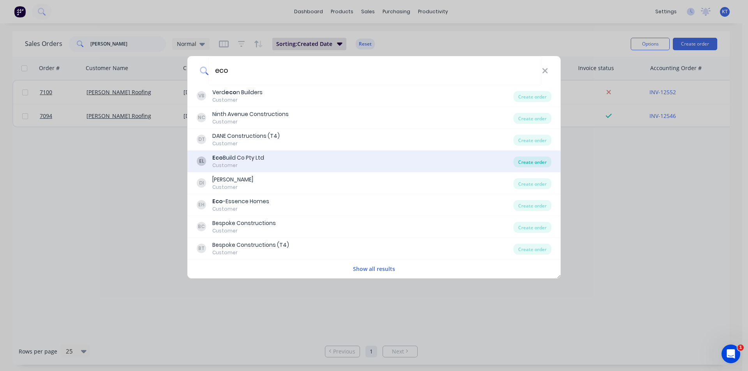
type input "eco"
click at [532, 161] on div "Create order" at bounding box center [533, 162] width 38 height 11
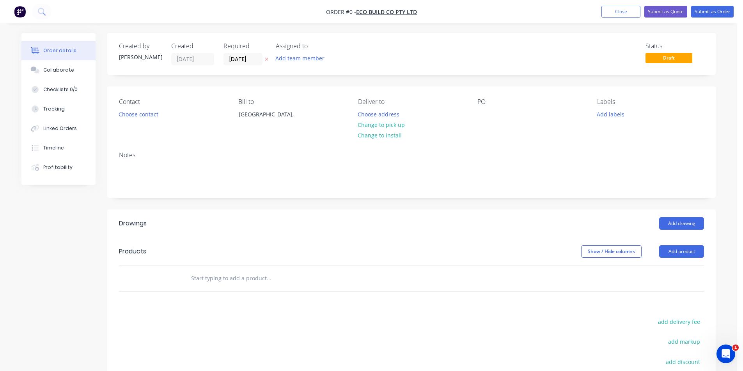
click at [139, 107] on div "Contact Choose contact" at bounding box center [172, 115] width 107 height 35
click at [145, 116] on button "Choose contact" at bounding box center [139, 114] width 48 height 11
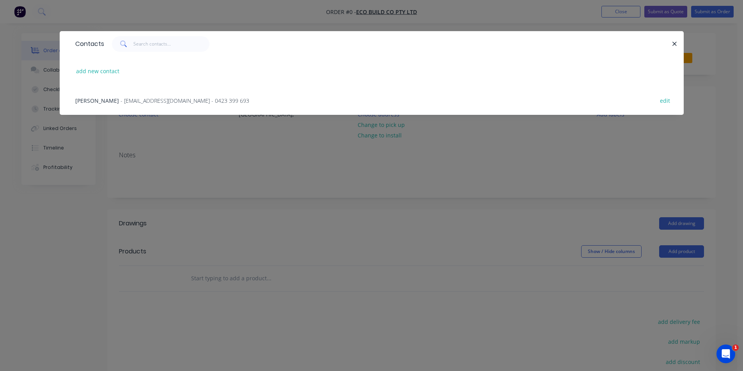
click at [108, 94] on div "[PERSON_NAME] - [EMAIL_ADDRESS][DOMAIN_NAME] - 0423 399 693 edit" at bounding box center [371, 100] width 600 height 29
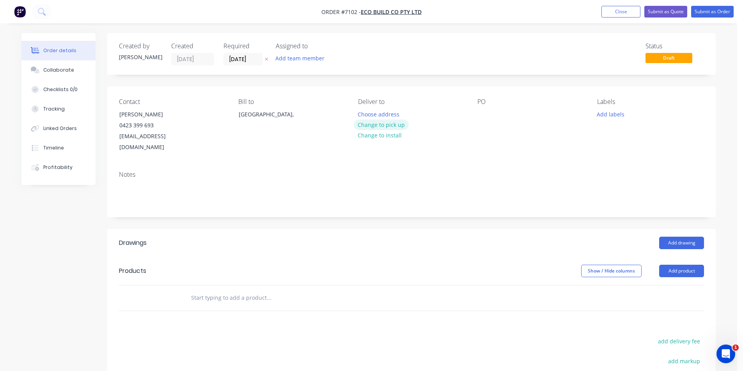
drag, startPoint x: 381, startPoint y: 123, endPoint x: 707, endPoint y: 202, distance: 335.1
click at [382, 123] on button "Change to pick up" at bounding box center [381, 125] width 55 height 11
click at [702, 237] on button "Add drawing" at bounding box center [681, 243] width 45 height 12
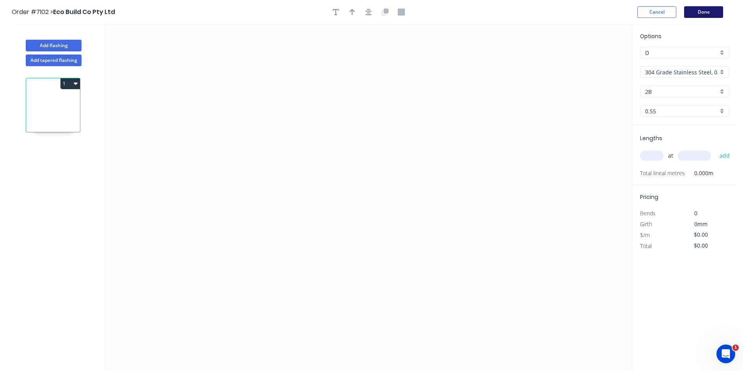
click at [695, 8] on button "Done" at bounding box center [703, 12] width 39 height 12
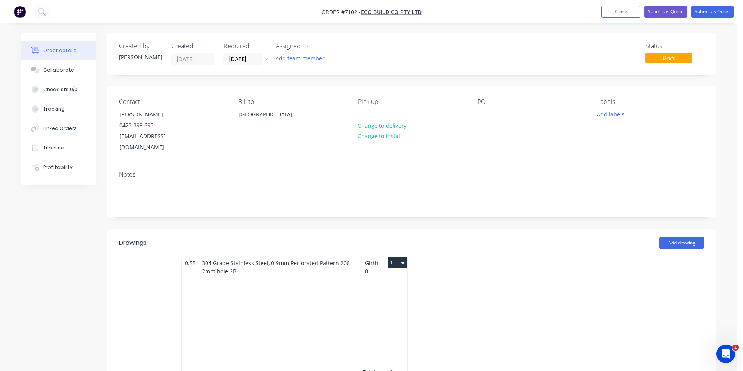
click at [398, 258] on button "1" at bounding box center [396, 263] width 19 height 11
click at [401, 306] on button "Delete" at bounding box center [370, 314] width 74 height 16
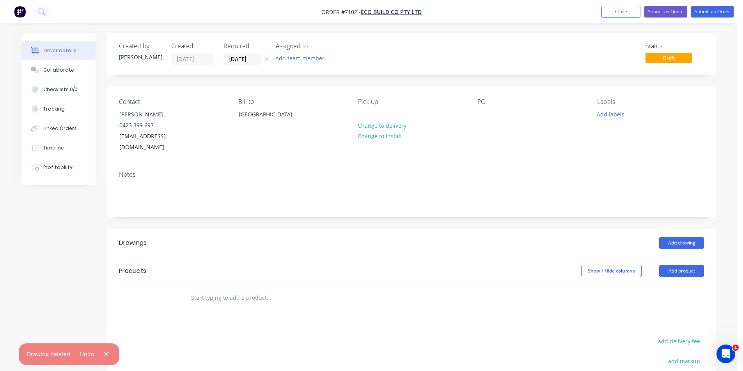
scroll to position [128, 0]
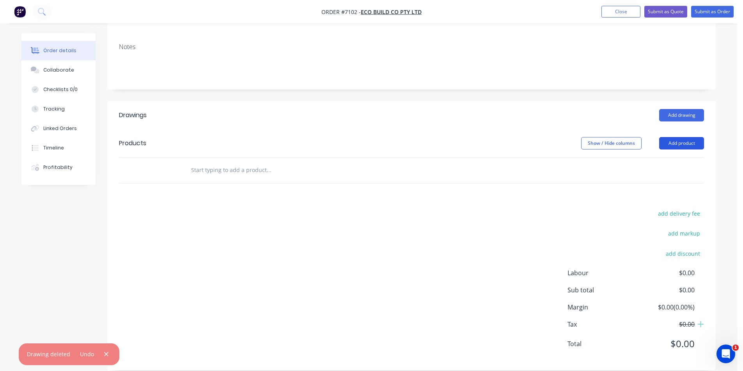
click at [681, 137] on button "Add product" at bounding box center [681, 143] width 45 height 12
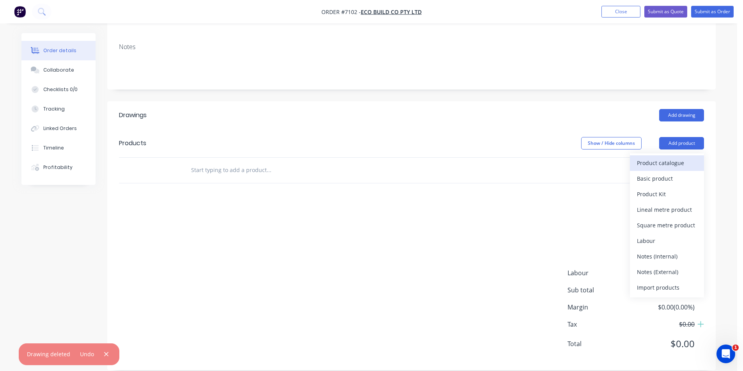
click at [640, 157] on div "Product catalogue" at bounding box center [666, 162] width 60 height 11
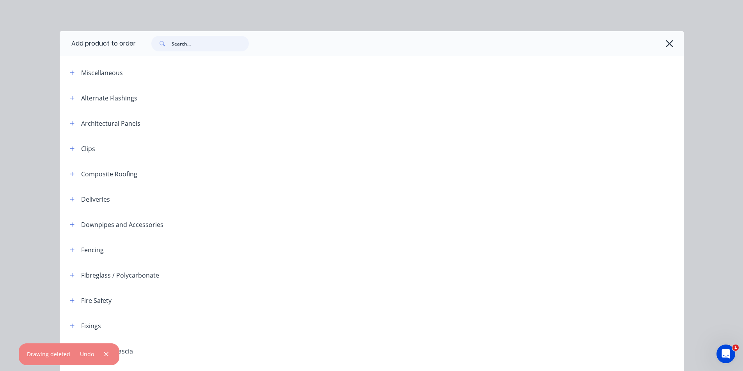
click at [221, 44] on input "text" at bounding box center [210, 44] width 77 height 16
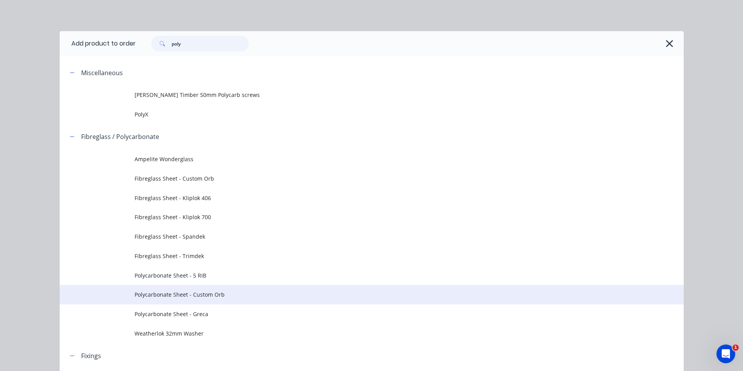
type input "poly"
click at [189, 294] on span "Polycarbonate Sheet - Custom Orb" at bounding box center [353, 295] width 439 height 8
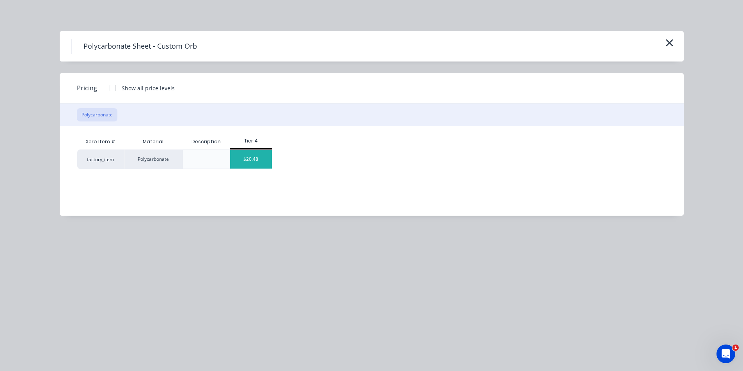
click at [256, 159] on div "$20.48" at bounding box center [251, 159] width 42 height 19
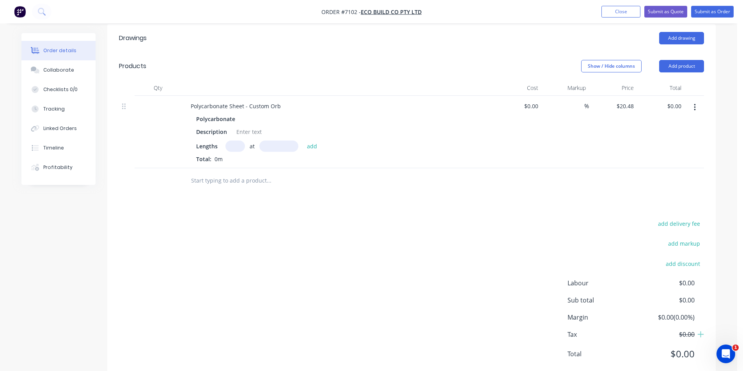
scroll to position [206, 0]
drag, startPoint x: 233, startPoint y: 136, endPoint x: 293, endPoint y: 144, distance: 60.9
click at [233, 140] on input "text" at bounding box center [234, 145] width 19 height 11
type input "9"
type input "6300"
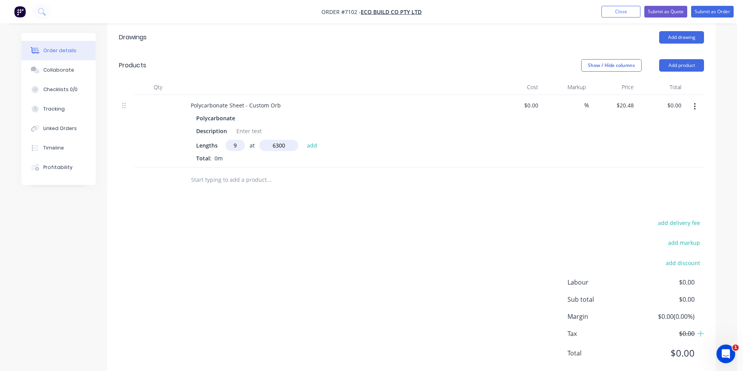
click at [303, 140] on button "add" at bounding box center [312, 145] width 18 height 11
type input "$1,161.22"
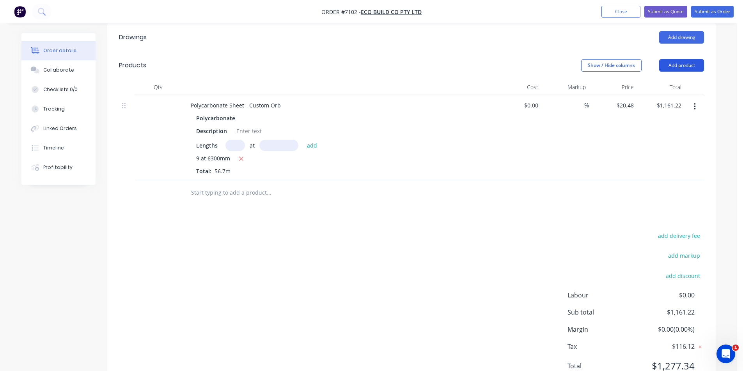
click at [686, 59] on button "Add product" at bounding box center [681, 65] width 45 height 12
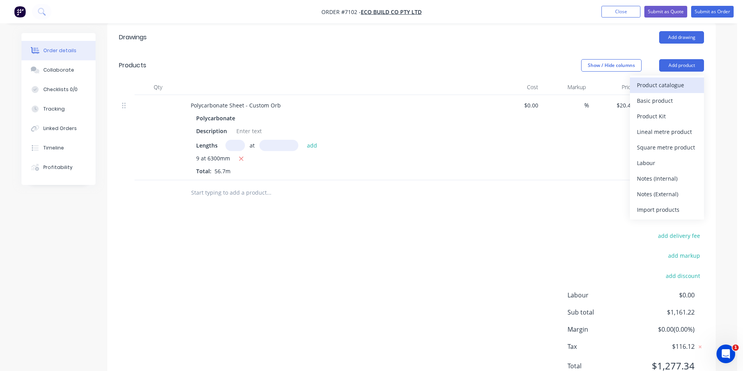
click at [682, 80] on div "Product catalogue" at bounding box center [666, 85] width 60 height 11
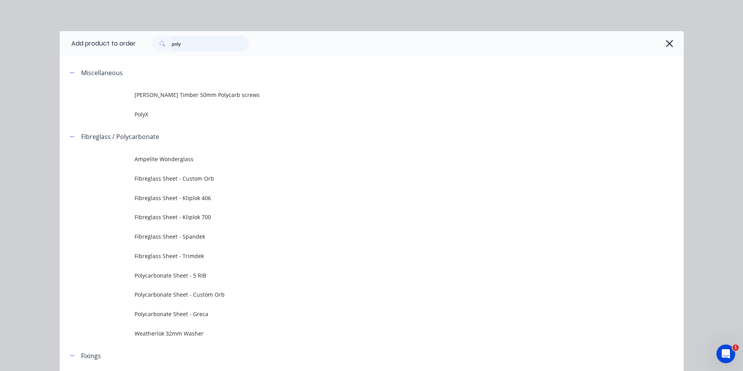
click at [226, 49] on input "poly" at bounding box center [210, 44] width 77 height 16
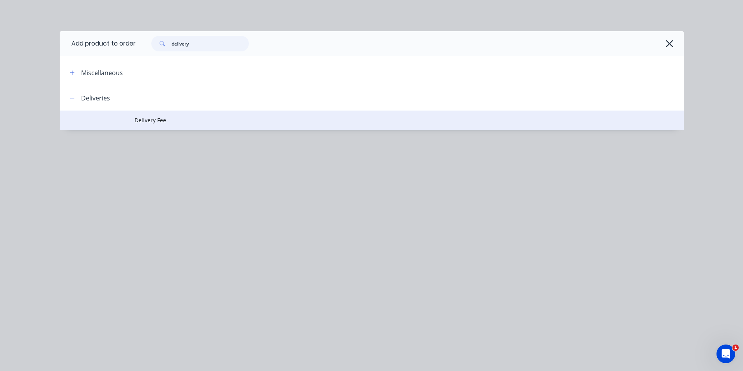
type input "delivery"
click at [180, 124] on span "Delivery Fee" at bounding box center [353, 120] width 439 height 8
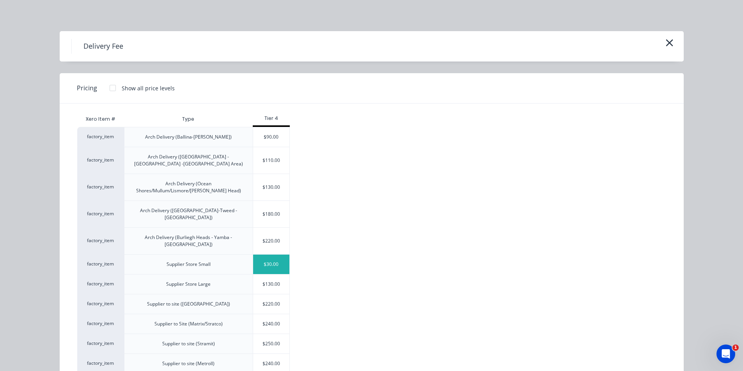
click at [268, 255] on div "$30.00" at bounding box center [271, 264] width 37 height 19
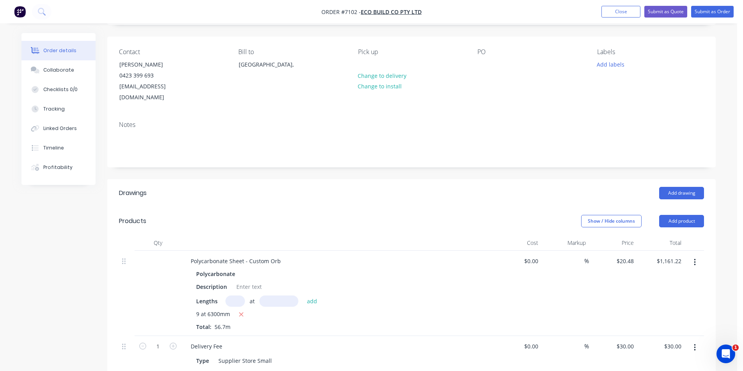
scroll to position [206, 0]
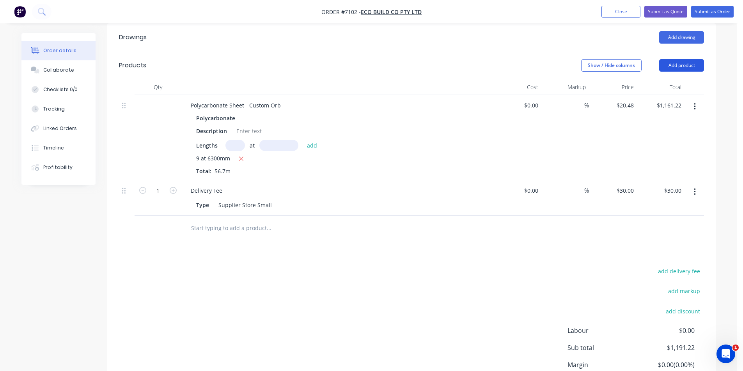
click at [692, 59] on button "Add product" at bounding box center [681, 65] width 45 height 12
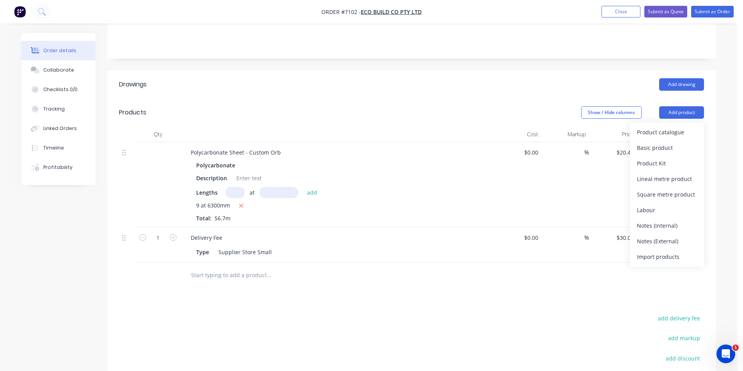
scroll to position [11, 0]
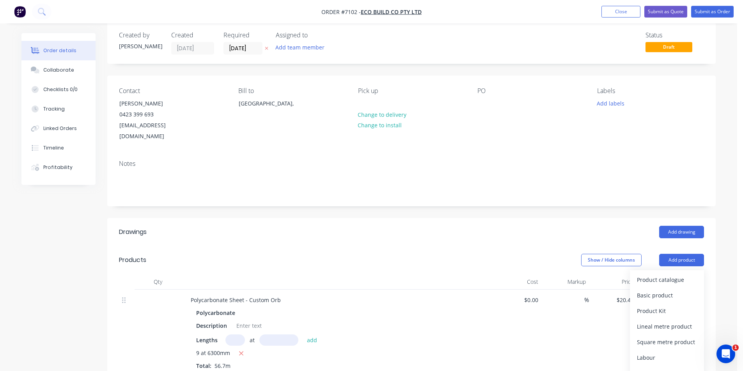
click at [368, 262] on header "Products Show / Hide columns Add product Product catalogue Basic product Produc…" at bounding box center [411, 260] width 608 height 28
click at [684, 226] on button "Add drawing" at bounding box center [681, 232] width 45 height 12
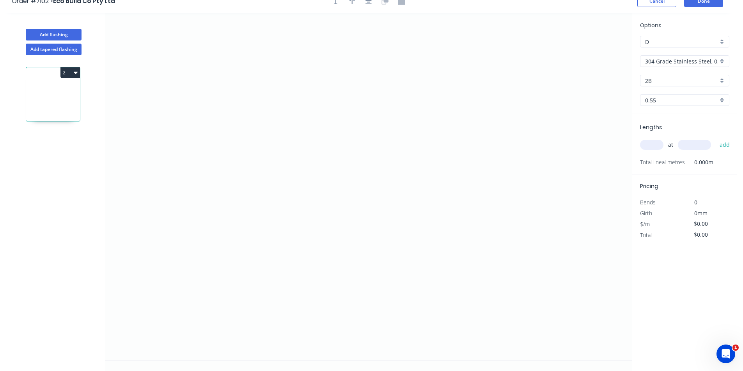
click at [700, 60] on input "304 Grade Stainless Steel, 0.9mm Perforated Pattern 208 - 2mm hole" at bounding box center [681, 61] width 73 height 8
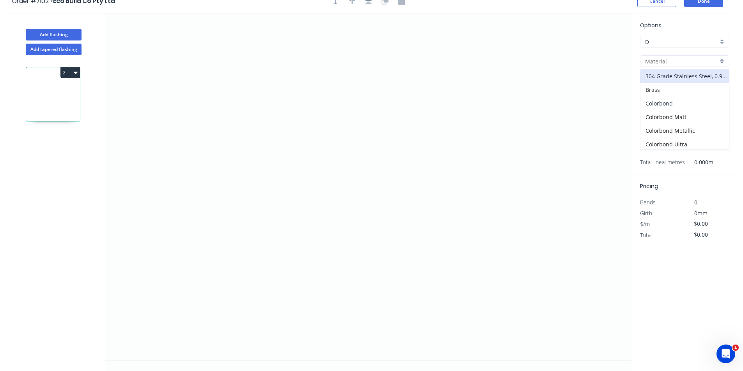
click at [677, 103] on div "Colorbond" at bounding box center [684, 104] width 88 height 14
type input "Colorbond"
type input "Basalt"
click at [324, 200] on icon "0" at bounding box center [368, 186] width 526 height 347
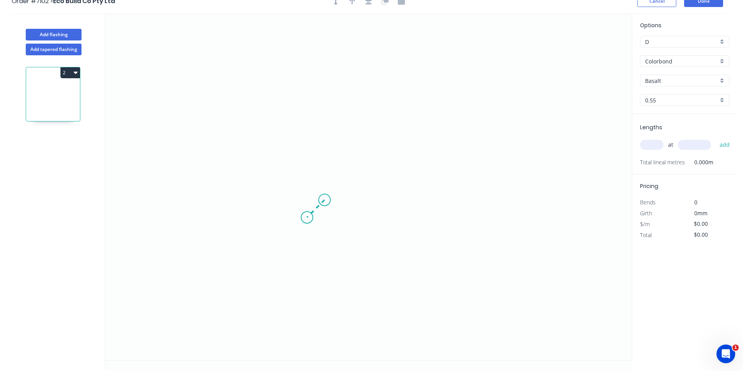
drag, startPoint x: 307, startPoint y: 217, endPoint x: 306, endPoint y: 135, distance: 81.5
click at [306, 216] on icon "0" at bounding box center [368, 186] width 526 height 347
click at [306, 118] on icon "0 ?" at bounding box center [368, 186] width 526 height 347
click at [508, 107] on icon "0 ? ?" at bounding box center [368, 186] width 526 height 347
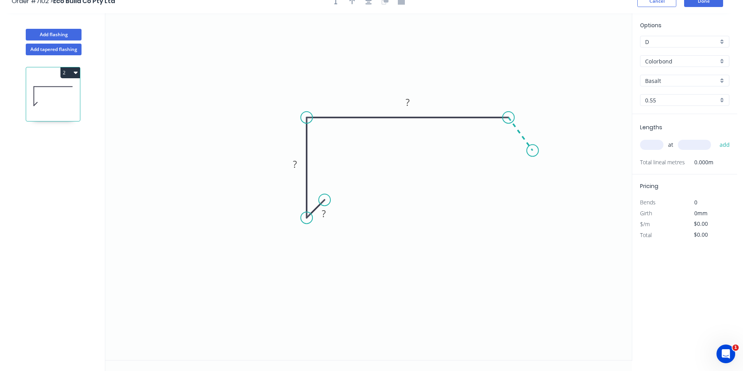
click at [532, 151] on icon "0 ? ? ?" at bounding box center [368, 186] width 526 height 347
click at [533, 126] on rect at bounding box center [530, 124] width 16 height 11
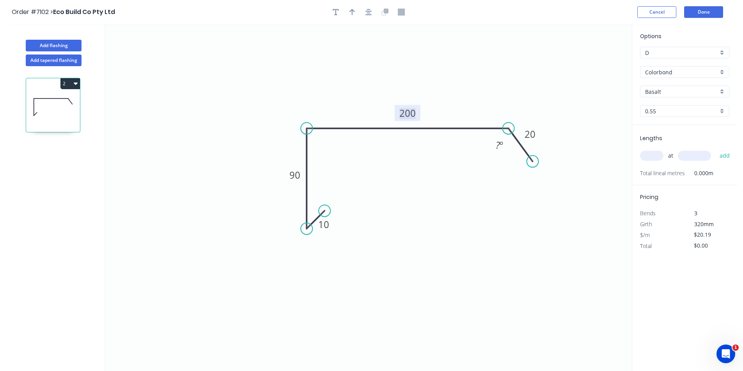
click at [407, 113] on tspan "200" at bounding box center [407, 113] width 16 height 13
type input "$16.46"
click at [663, 157] on input "text" at bounding box center [651, 156] width 23 height 10
type input "3"
type input "6000"
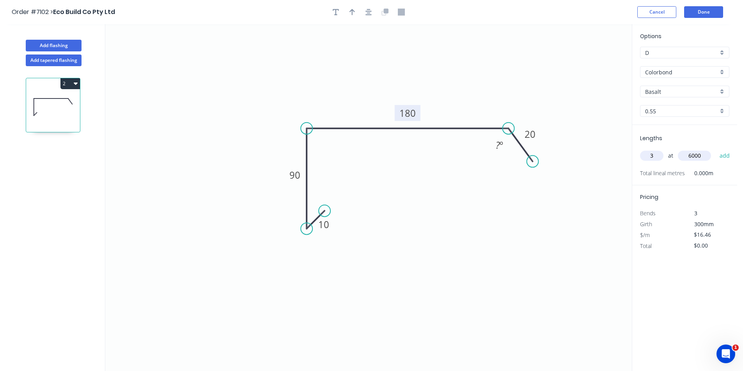
click at [715, 149] on button "add" at bounding box center [724, 155] width 18 height 13
type input "$296.28"
type input "."
click at [725, 168] on icon "button" at bounding box center [725, 172] width 7 height 9
type input "$0.00"
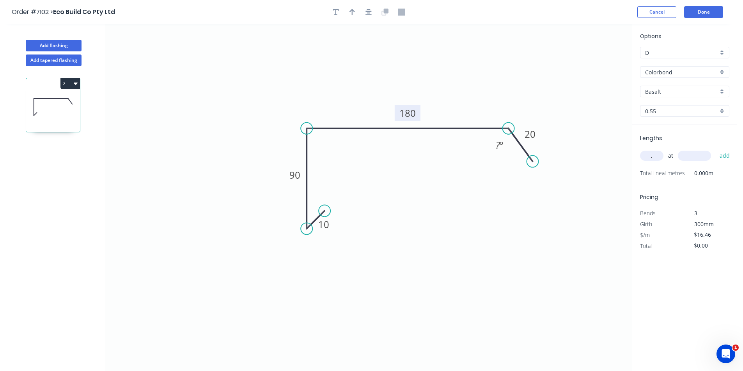
click at [659, 156] on input "." at bounding box center [651, 156] width 23 height 10
type input "3"
type input "6300"
click at [715, 149] on button "add" at bounding box center [724, 155] width 18 height 13
type input "$311.09"
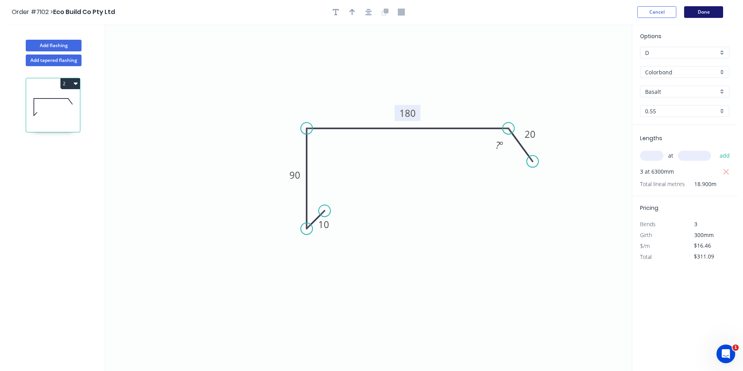
click at [720, 13] on button "Done" at bounding box center [703, 12] width 39 height 12
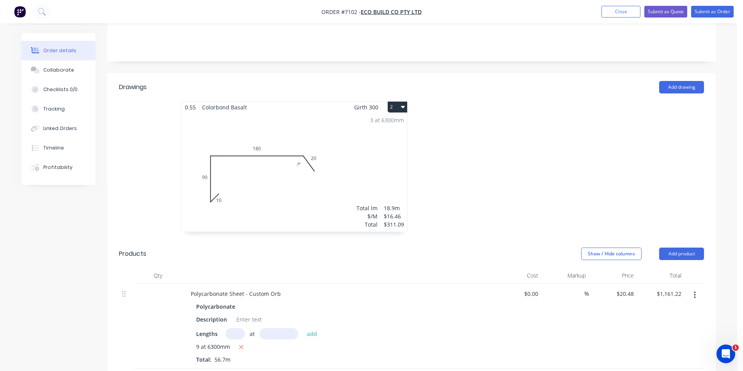
scroll to position [234, 0]
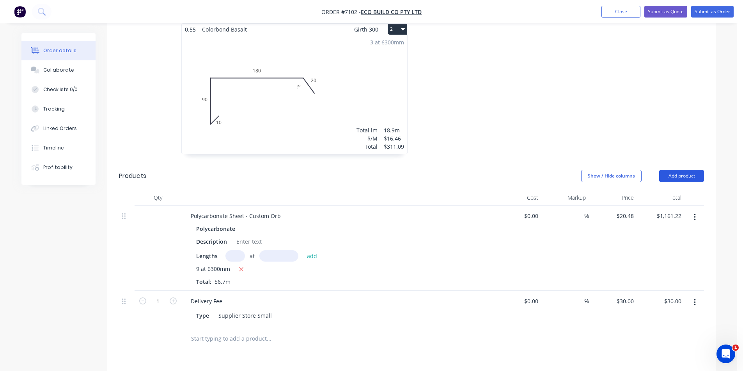
click at [673, 170] on button "Add product" at bounding box center [681, 176] width 45 height 12
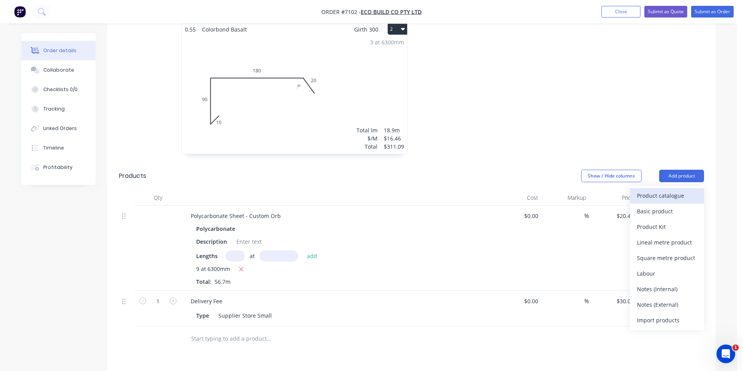
click at [654, 190] on div "Product catalogue" at bounding box center [666, 195] width 60 height 11
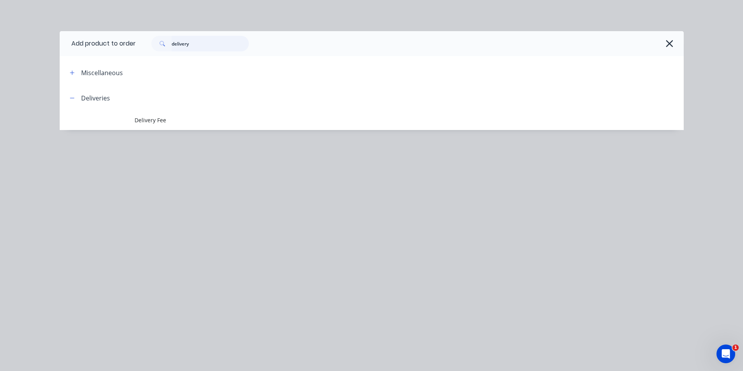
click at [210, 47] on input "delivery" at bounding box center [210, 44] width 77 height 16
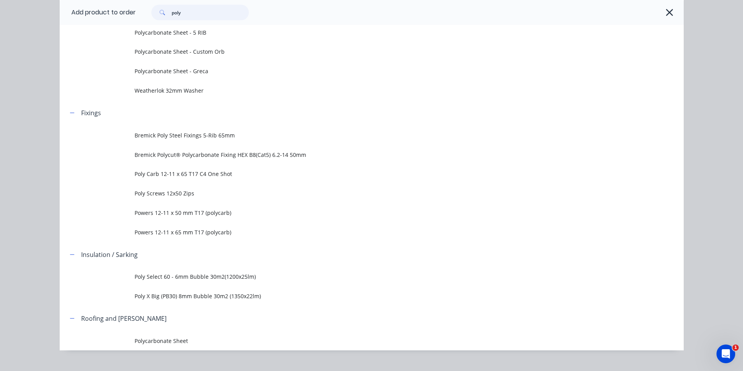
scroll to position [257, 0]
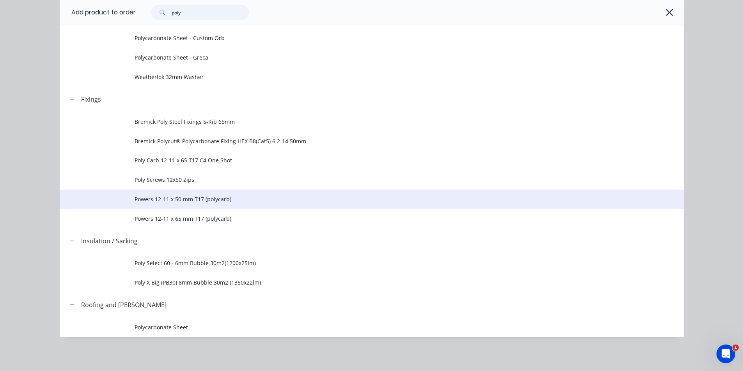
type input "poly"
click at [324, 205] on td "Powers 12-11 x 50 mm T17 (polycarb)" at bounding box center [408, 199] width 549 height 19
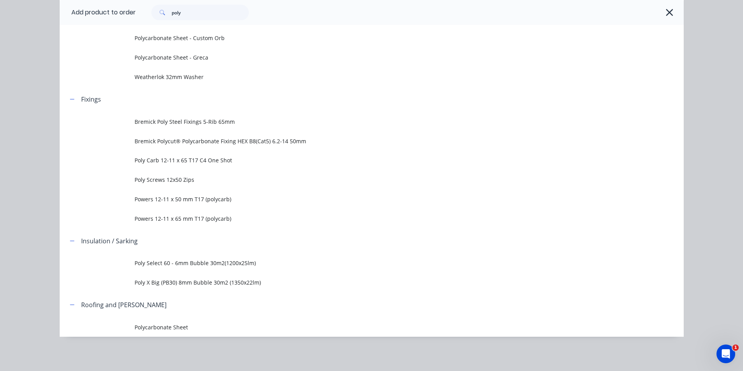
scroll to position [0, 0]
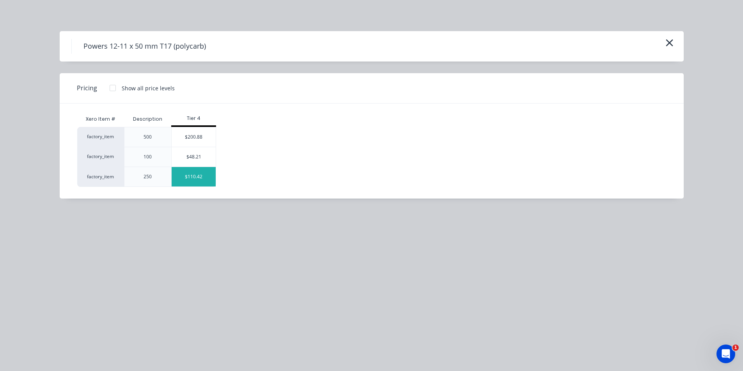
click at [206, 180] on div "$110.42" at bounding box center [194, 176] width 44 height 19
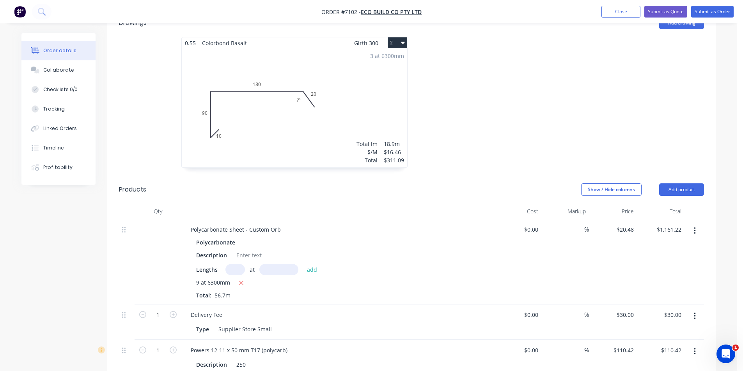
scroll to position [195, 0]
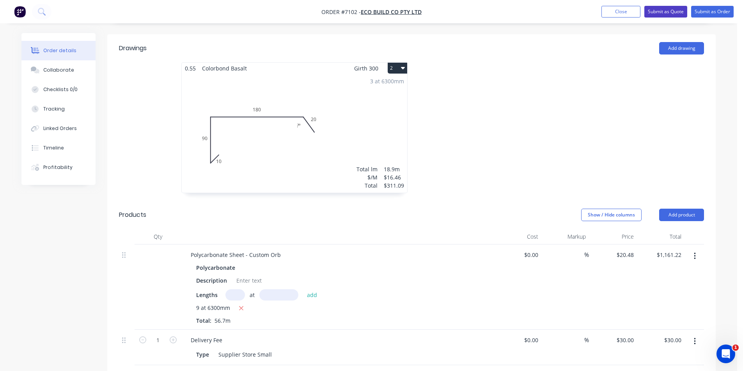
click at [665, 12] on button "Submit as Quote" at bounding box center [665, 12] width 43 height 12
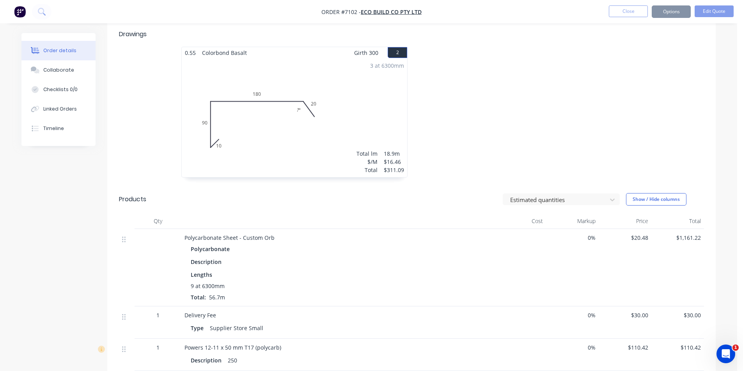
scroll to position [0, 0]
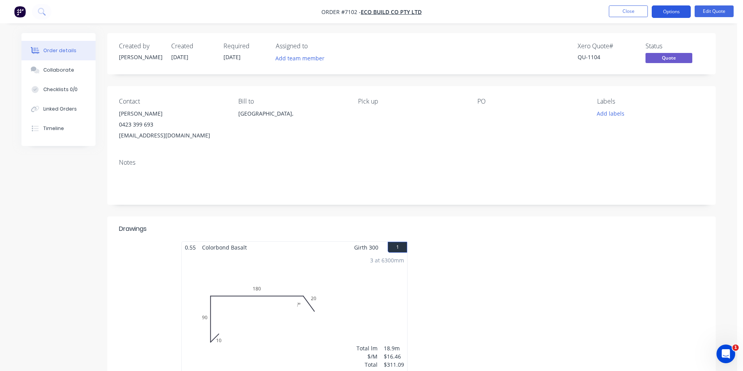
click at [681, 9] on button "Options" at bounding box center [670, 11] width 39 height 12
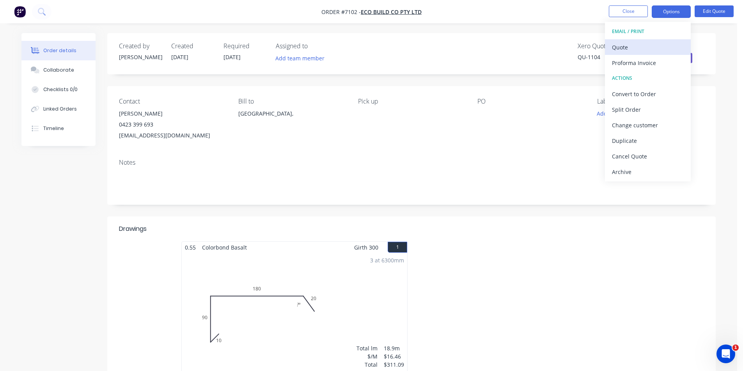
click at [646, 47] on div "Quote" at bounding box center [648, 47] width 72 height 11
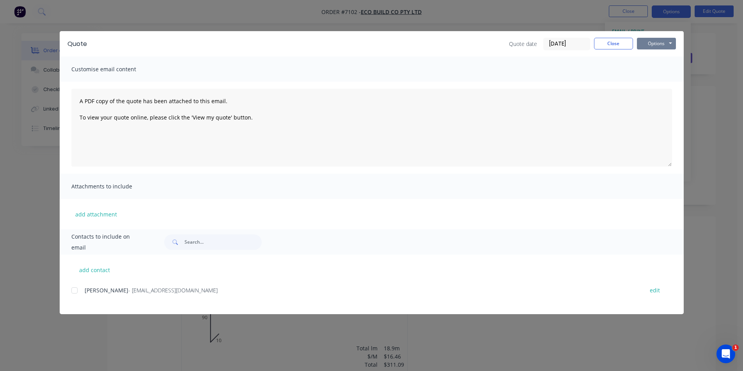
click at [651, 41] on button "Options" at bounding box center [655, 44] width 39 height 12
click at [76, 295] on div at bounding box center [75, 291] width 16 height 16
click at [666, 36] on div "Quote Quote date [DATE] Close Options Preview Print Email" at bounding box center [372, 43] width 624 height 25
click at [664, 46] on button "Options" at bounding box center [655, 44] width 39 height 12
click at [608, 43] on button "Close" at bounding box center [613, 44] width 39 height 12
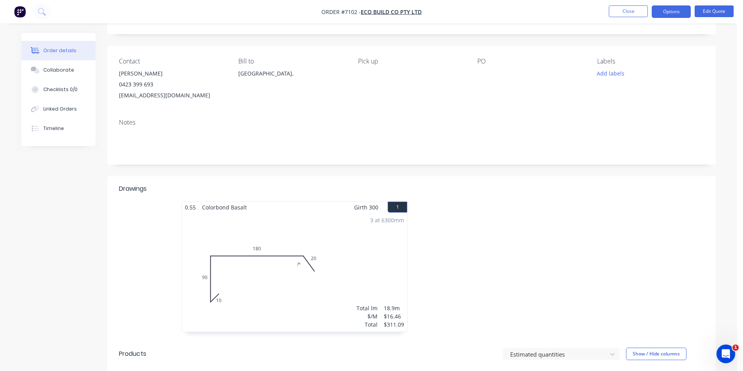
scroll to position [78, 0]
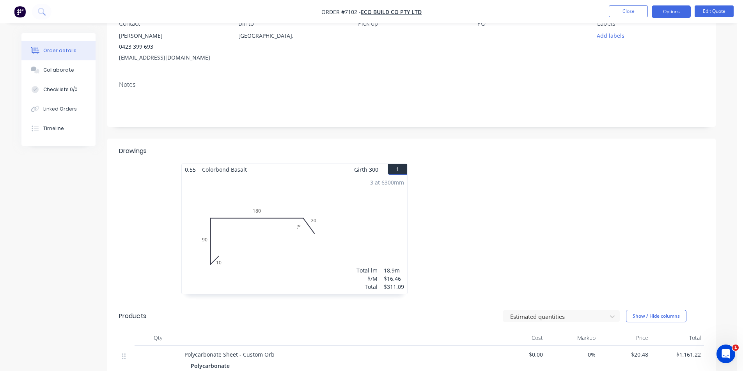
click at [343, 237] on div "3 at 6300mm Total lm $/M Total 18.9m $16.46 $311.09" at bounding box center [294, 234] width 225 height 119
click at [736, 3] on nav "Order #7102 - Eco Build Co Pty Ltd Close Options Edit Quote" at bounding box center [371, 11] width 743 height 23
click at [728, 9] on button "Edit Quote" at bounding box center [713, 11] width 39 height 12
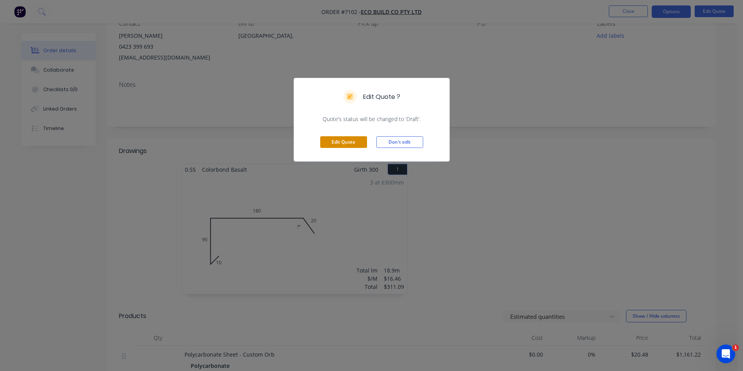
click at [343, 142] on button "Edit Quote" at bounding box center [343, 142] width 47 height 12
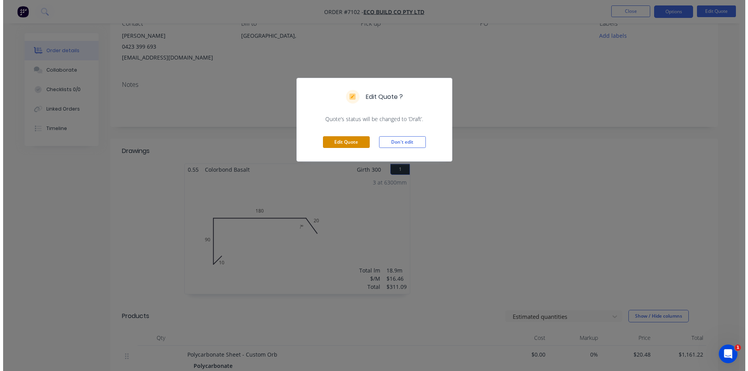
scroll to position [0, 0]
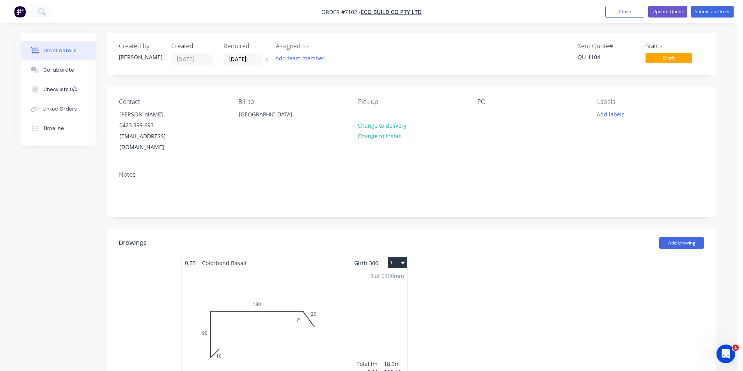
click at [323, 309] on div "3 at 6300mm Total lm $/M Total 18.9m $16.46 $311.09" at bounding box center [294, 328] width 225 height 119
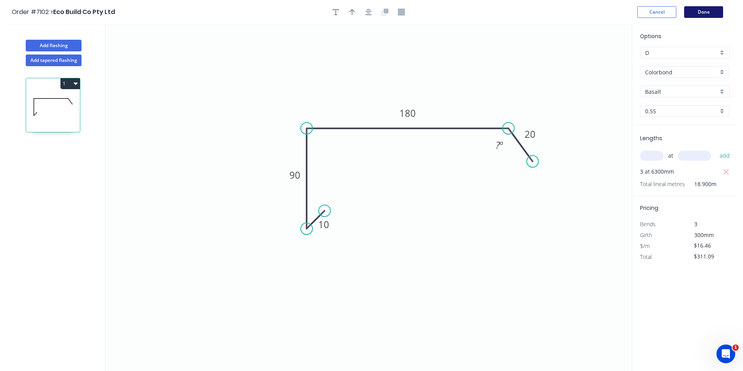
click at [705, 11] on button "Done" at bounding box center [703, 12] width 39 height 12
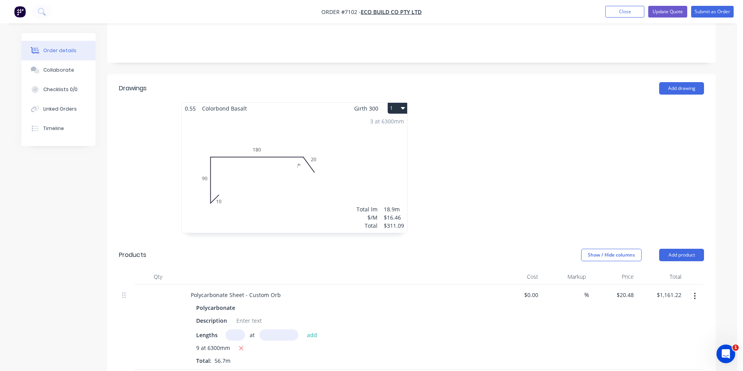
scroll to position [156, 0]
click at [628, 288] on input "20.48" at bounding box center [625, 293] width 21 height 11
type input "$20.48"
click at [665, 9] on button "Update Quote" at bounding box center [667, 12] width 39 height 12
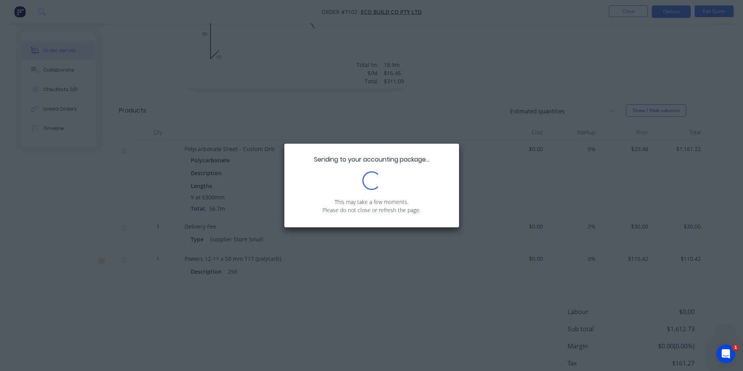
scroll to position [334, 0]
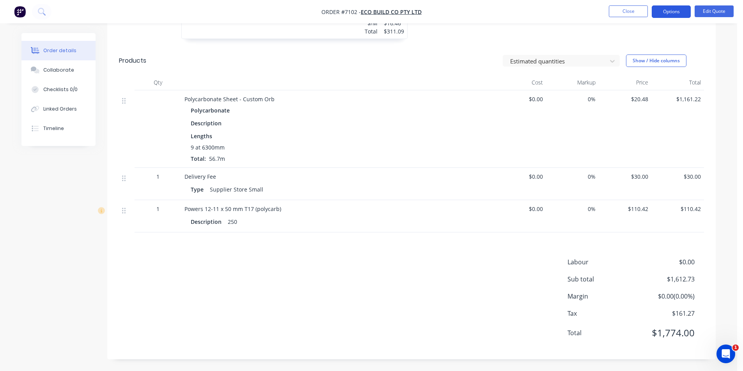
click at [676, 15] on button "Options" at bounding box center [670, 11] width 39 height 12
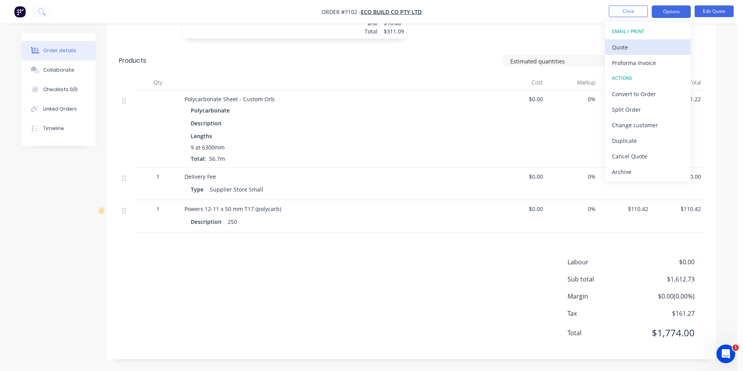
click at [668, 51] on div "Quote" at bounding box center [648, 47] width 72 height 11
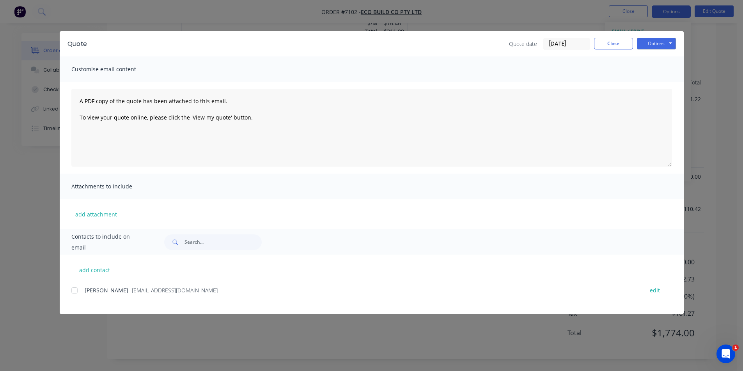
click at [77, 291] on div at bounding box center [75, 291] width 16 height 16
click at [640, 39] on button "Options" at bounding box center [655, 44] width 39 height 12
click at [662, 70] on button "Print" at bounding box center [661, 70] width 50 height 13
drag, startPoint x: 70, startPoint y: 291, endPoint x: 373, endPoint y: 242, distance: 307.2
click at [74, 292] on div "add contact [PERSON_NAME] - [EMAIL_ADDRESS][DOMAIN_NAME] edit" at bounding box center [372, 285] width 624 height 60
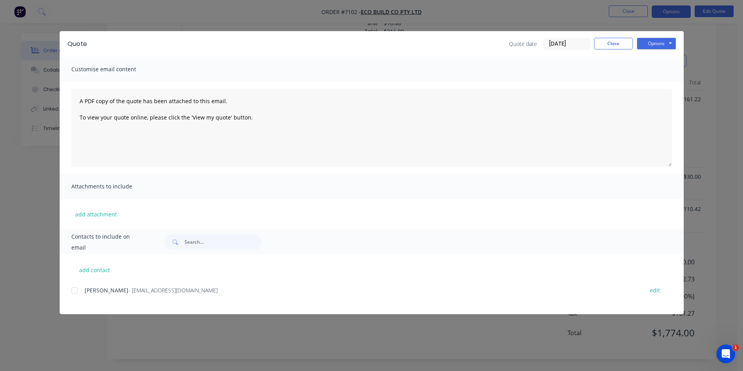
click at [77, 293] on div at bounding box center [75, 291] width 16 height 16
click at [656, 39] on button "Options" at bounding box center [655, 44] width 39 height 12
click at [654, 81] on button "Email" at bounding box center [661, 83] width 50 height 13
drag, startPoint x: 622, startPoint y: 43, endPoint x: 615, endPoint y: 37, distance: 9.1
click at [621, 43] on button "Close" at bounding box center [613, 44] width 39 height 12
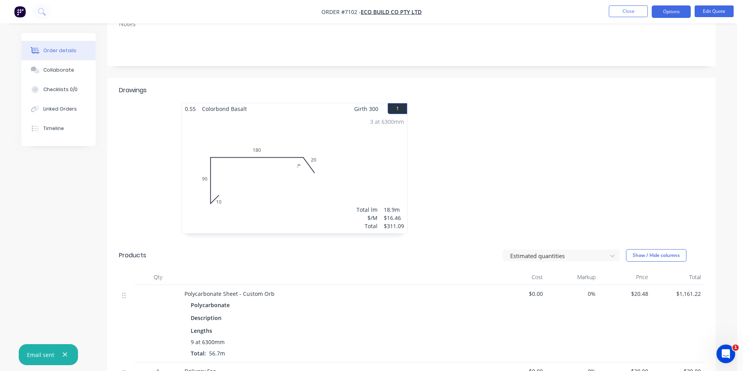
scroll to position [0, 0]
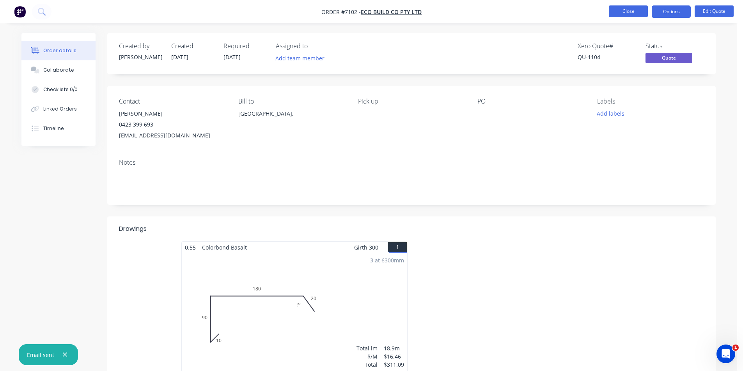
click at [629, 10] on button "Close" at bounding box center [627, 11] width 39 height 12
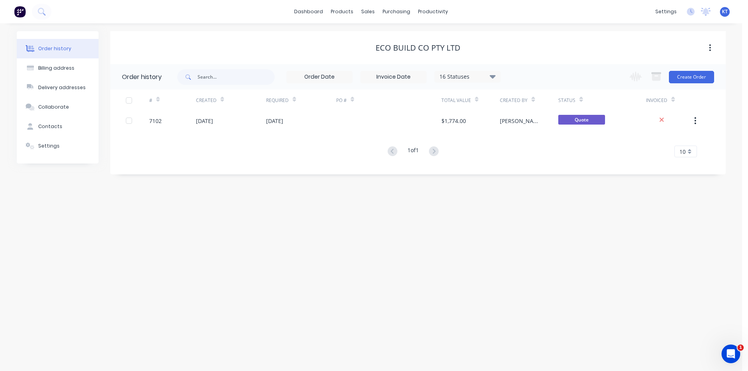
click at [57, 51] on div "Order history" at bounding box center [54, 48] width 33 height 7
click at [385, 38] on div "Sales Orders" at bounding box center [397, 37] width 32 height 7
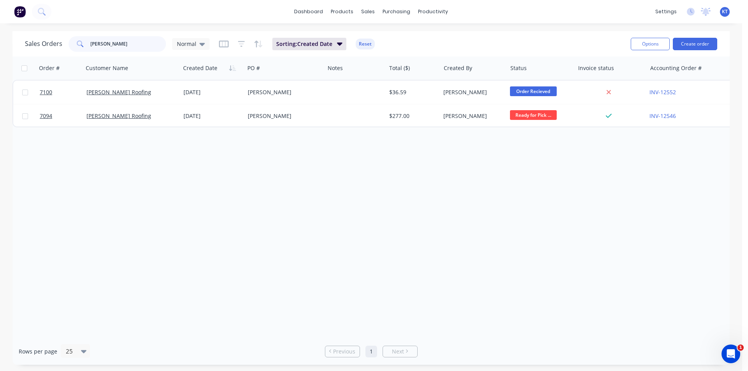
drag, startPoint x: 131, startPoint y: 46, endPoint x: 47, endPoint y: 46, distance: 83.4
click at [53, 46] on div "Sales Orders jess Normal" at bounding box center [117, 44] width 185 height 16
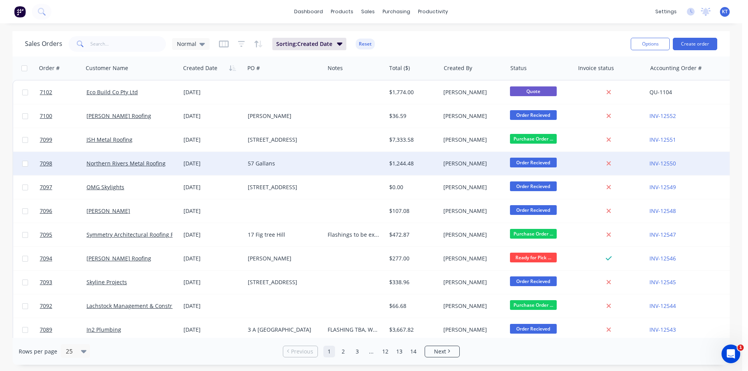
click at [192, 163] on div "[DATE]" at bounding box center [213, 164] width 58 height 8
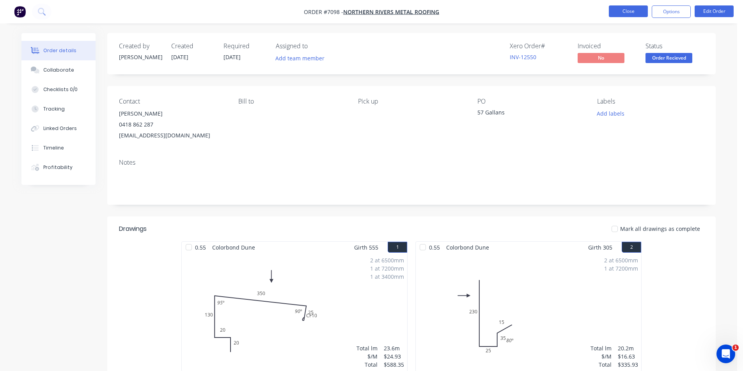
click at [616, 11] on button "Close" at bounding box center [627, 11] width 39 height 12
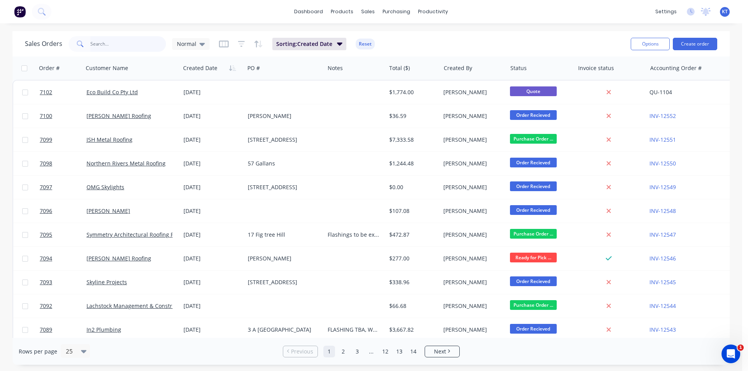
click at [111, 42] on input "text" at bounding box center [128, 44] width 76 height 16
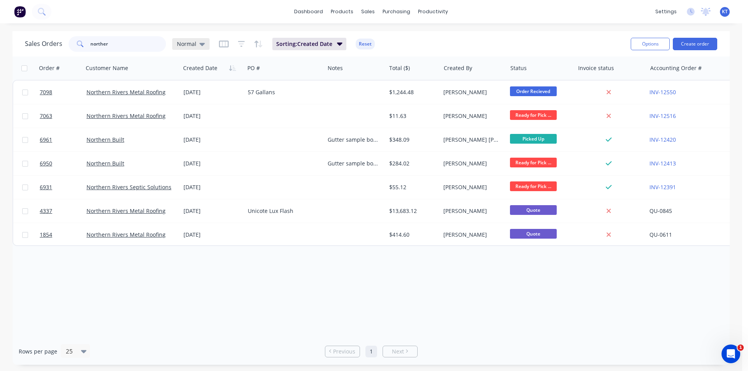
type input "norther"
click at [200, 45] on icon at bounding box center [202, 44] width 5 height 9
click at [200, 45] on icon at bounding box center [202, 44] width 5 height 3
click at [199, 140] on button "archived" at bounding box center [219, 141] width 89 height 9
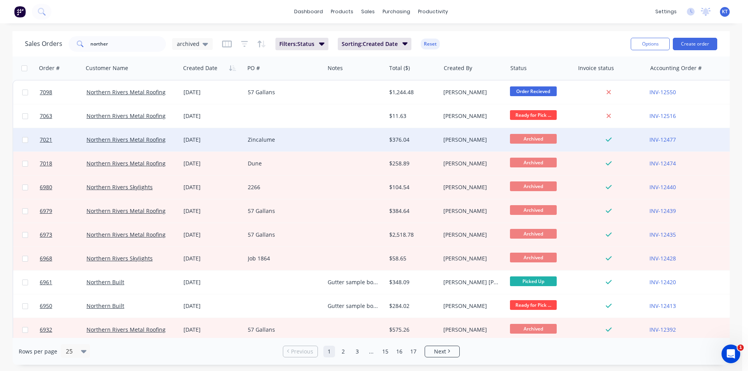
click at [225, 143] on div "[DATE]" at bounding box center [213, 140] width 58 height 8
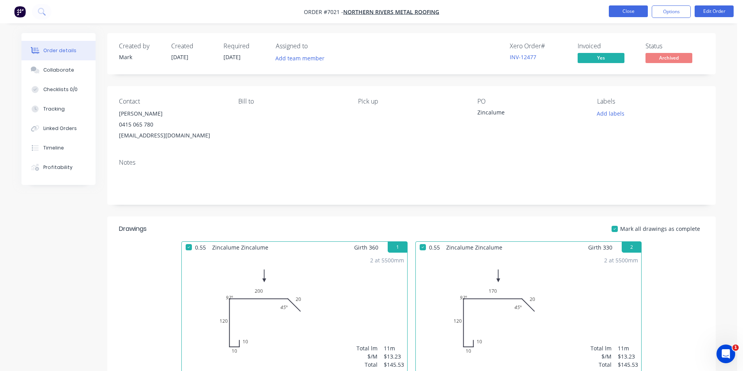
click at [626, 14] on button "Close" at bounding box center [627, 11] width 39 height 12
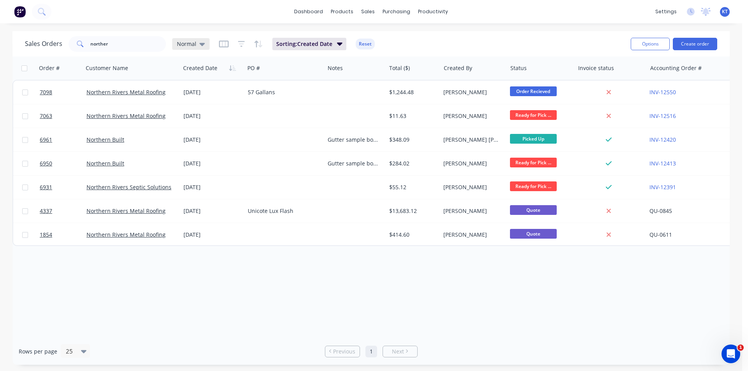
click at [195, 43] on span "Normal" at bounding box center [186, 44] width 19 height 8
click at [196, 141] on button "archived" at bounding box center [219, 141] width 89 height 9
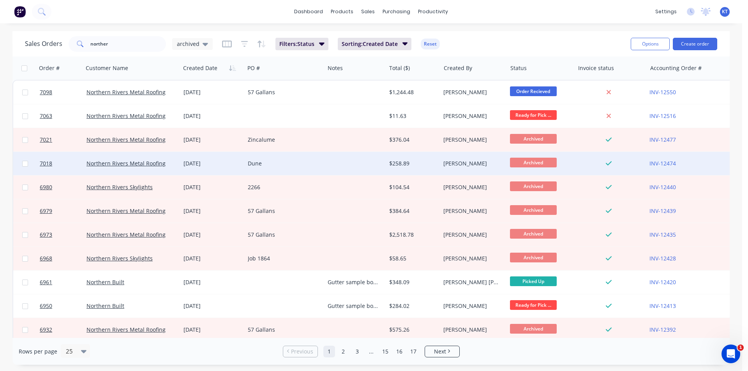
click at [240, 164] on div "[DATE]" at bounding box center [213, 164] width 58 height 8
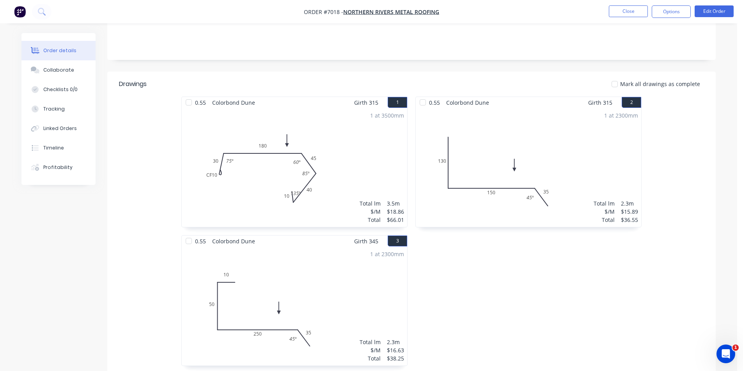
scroll to position [117, 0]
